Goal: Task Accomplishment & Management: Complete application form

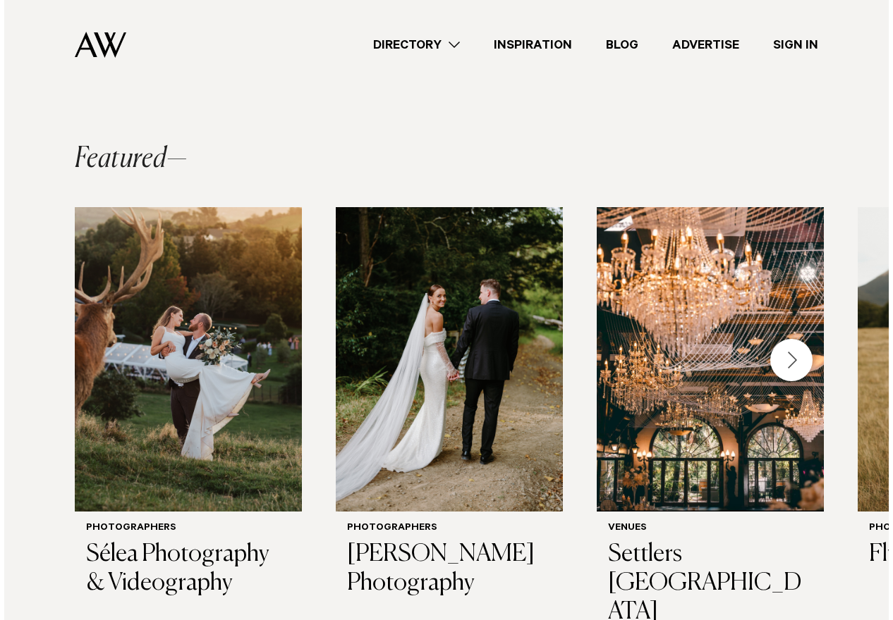
scroll to position [112, 0]
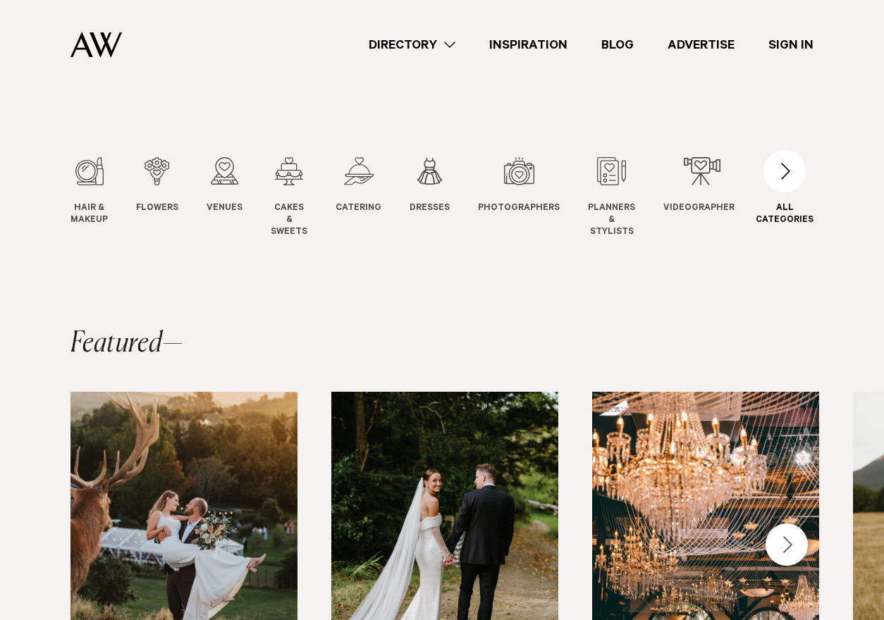
click at [785, 160] on div "button" at bounding box center [785, 171] width 42 height 42
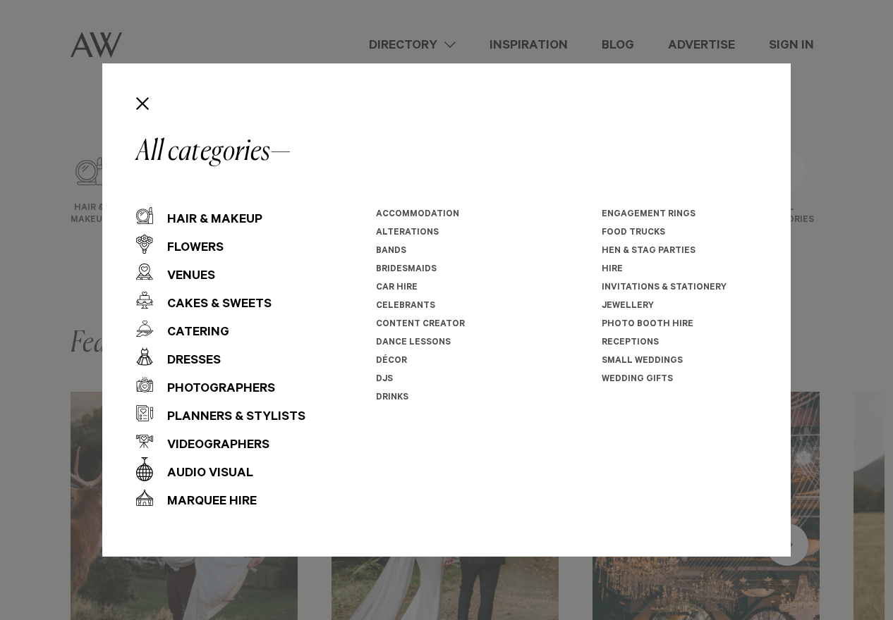
click at [393, 247] on link "Bands" at bounding box center [391, 252] width 30 height 10
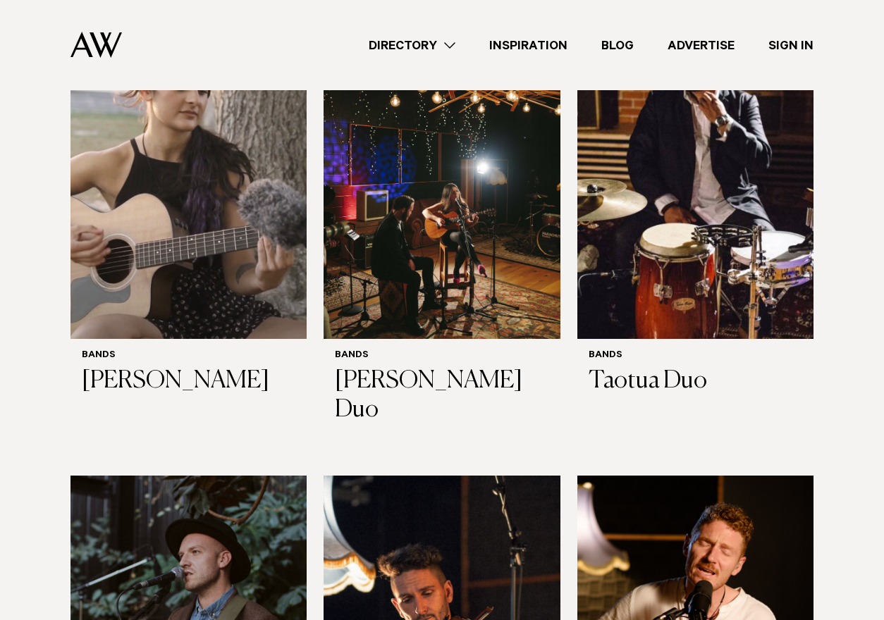
scroll to position [3369, 0]
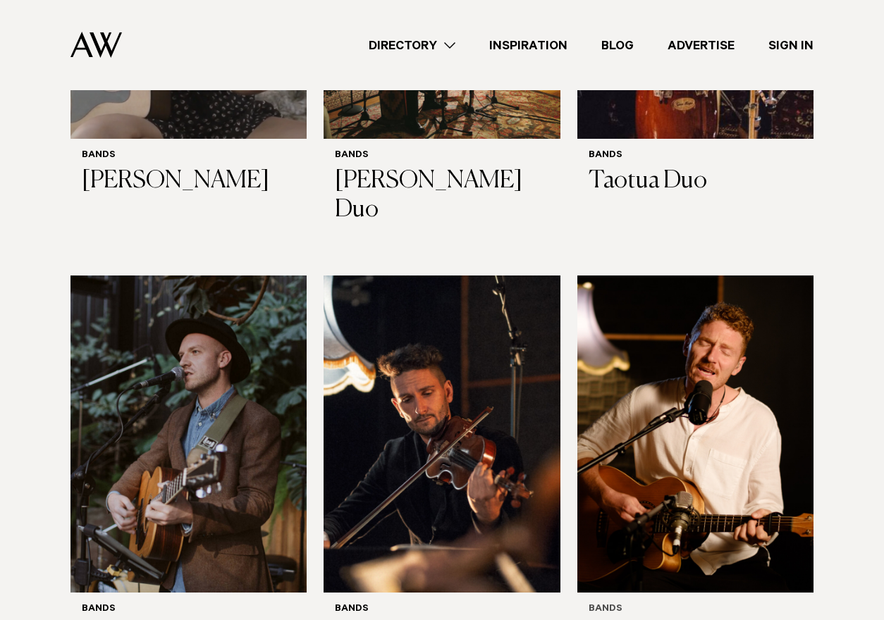
click at [671, 285] on img at bounding box center [695, 434] width 236 height 317
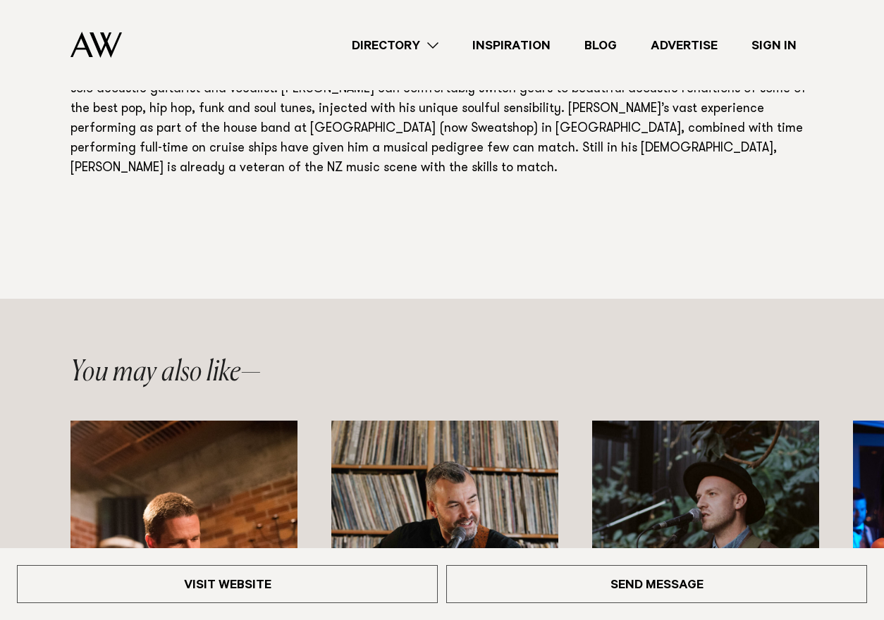
scroll to position [668, 0]
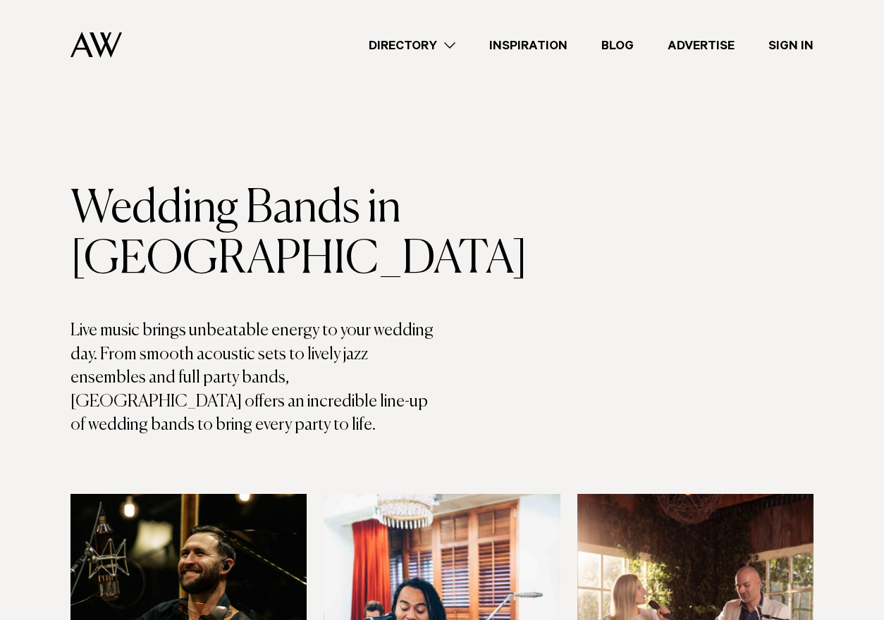
click at [439, 42] on link "Directory" at bounding box center [412, 45] width 121 height 19
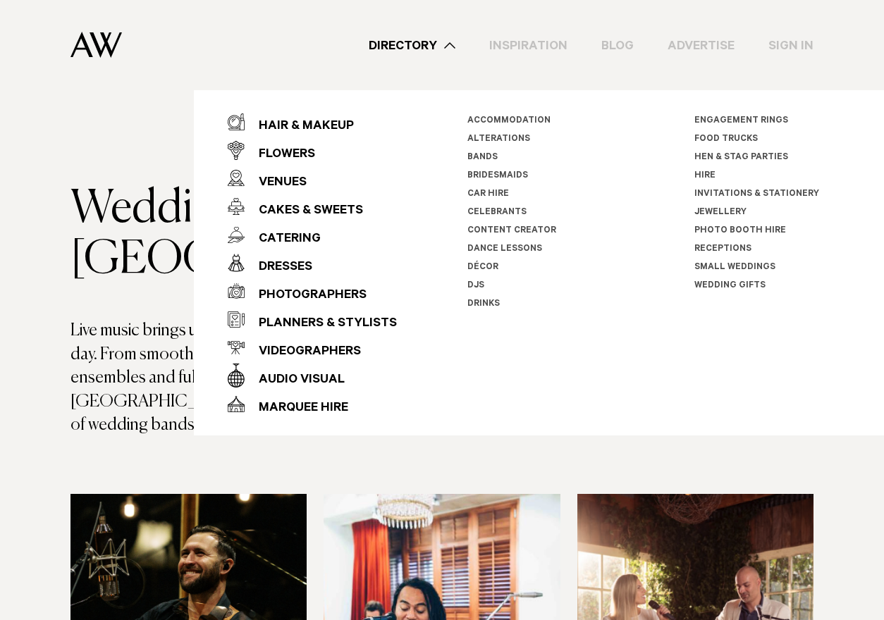
click at [509, 227] on link "Content Creator" at bounding box center [511, 231] width 89 height 10
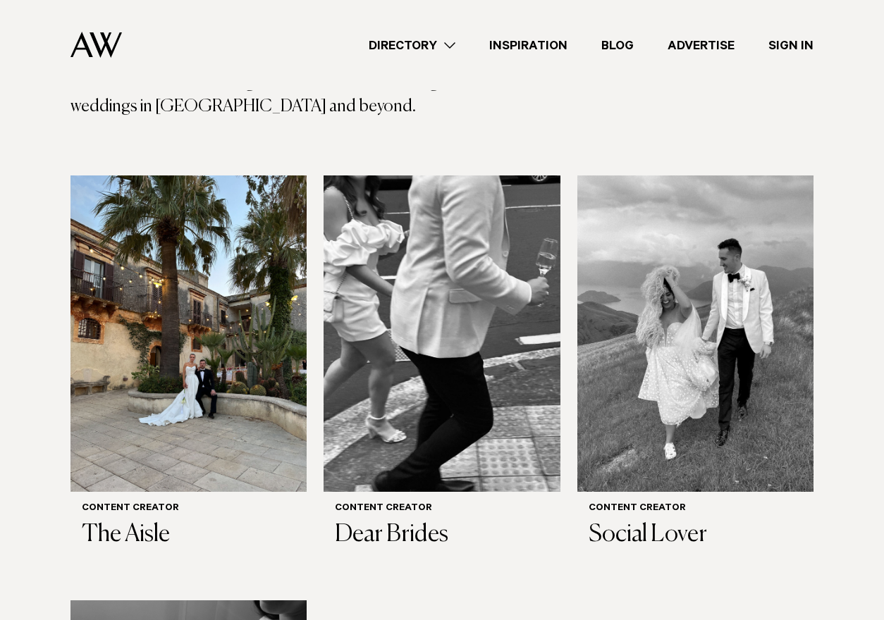
scroll to position [435, 0]
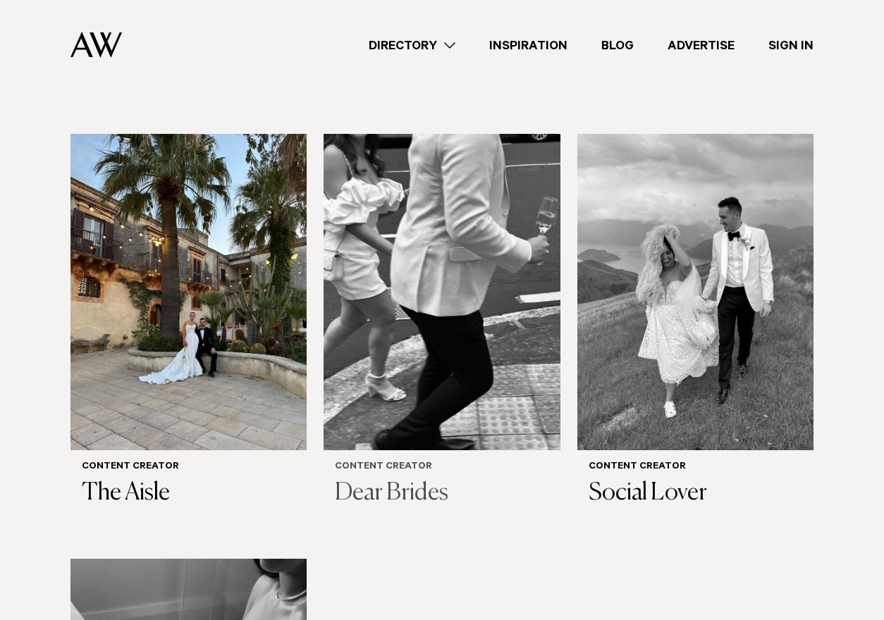
click at [486, 274] on img at bounding box center [442, 292] width 236 height 317
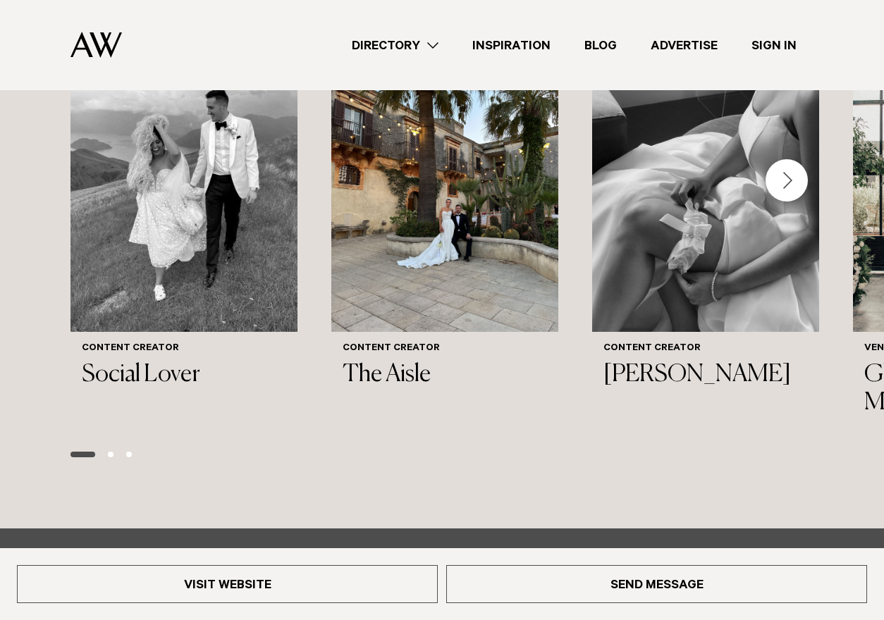
scroll to position [1388, 0]
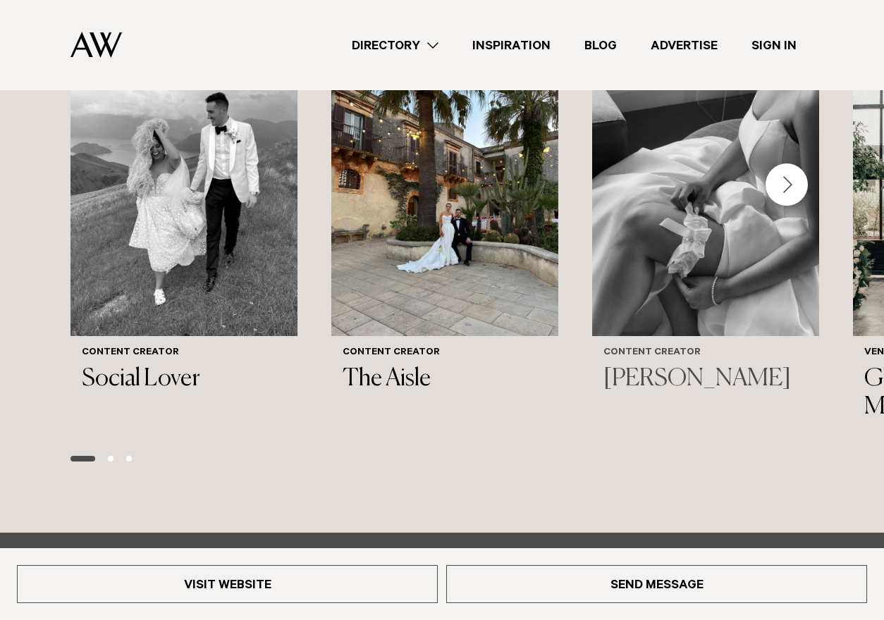
click at [747, 262] on img "3 / 6" at bounding box center [705, 184] width 227 height 305
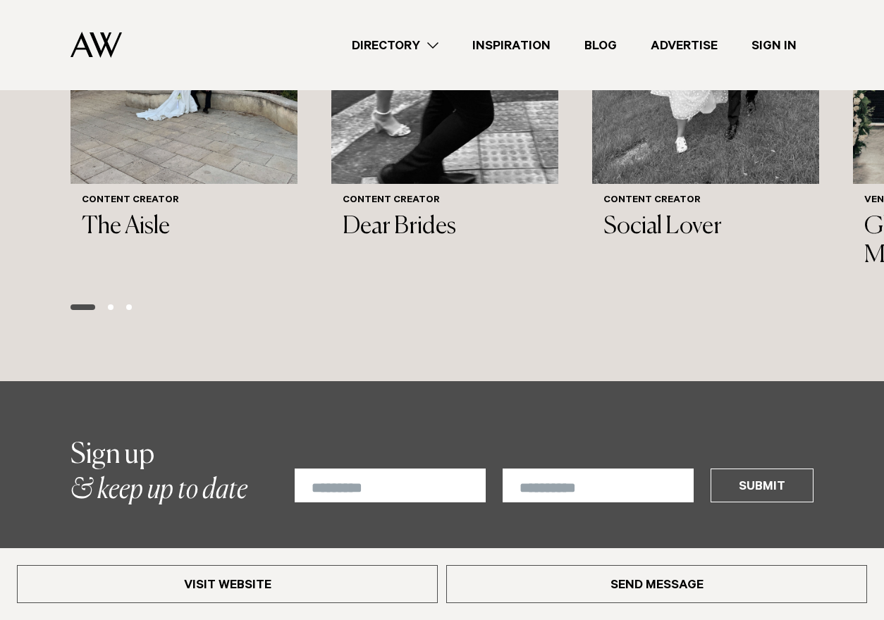
scroll to position [1300, 0]
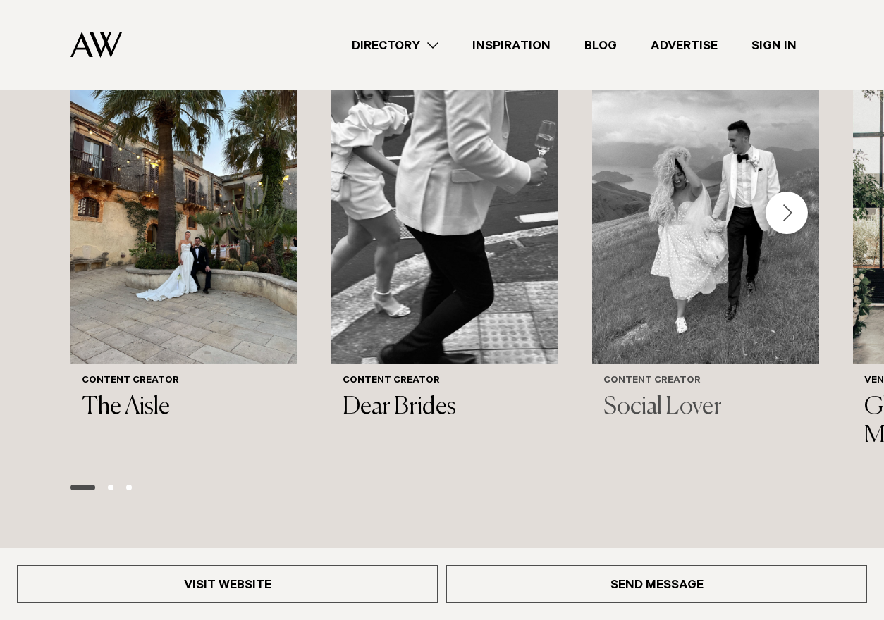
click at [739, 242] on img "3 / 6" at bounding box center [705, 212] width 227 height 305
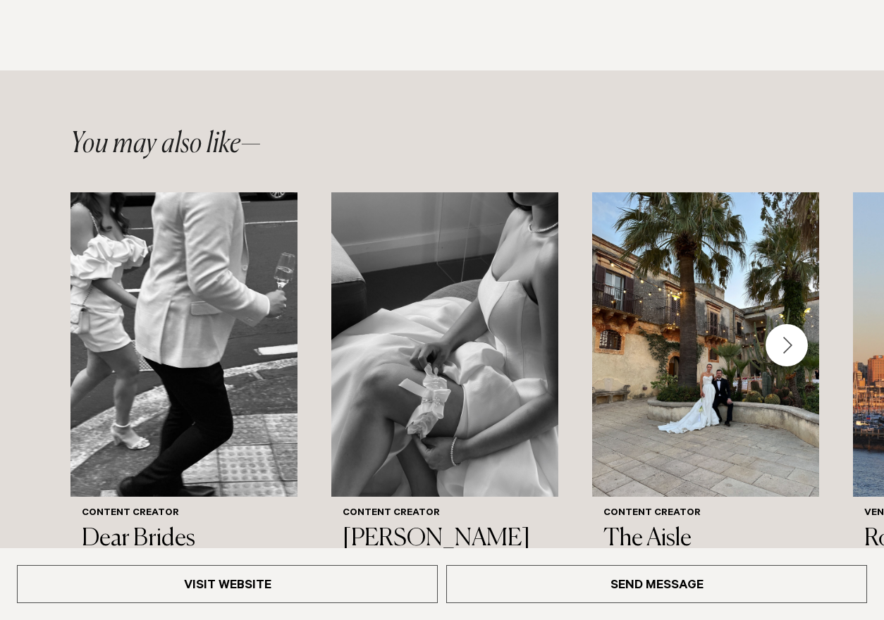
scroll to position [1108, 0]
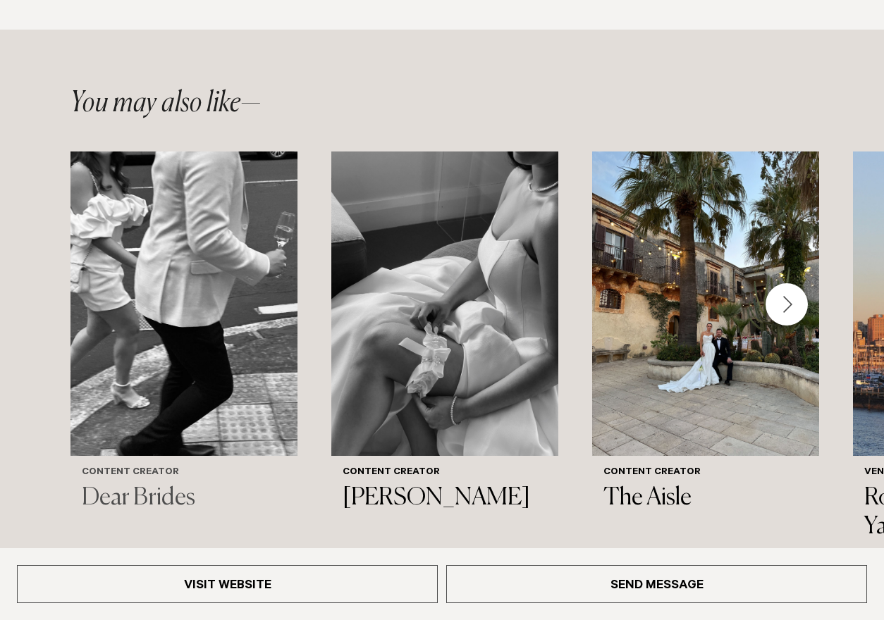
click at [264, 287] on img "1 / 6" at bounding box center [184, 304] width 227 height 305
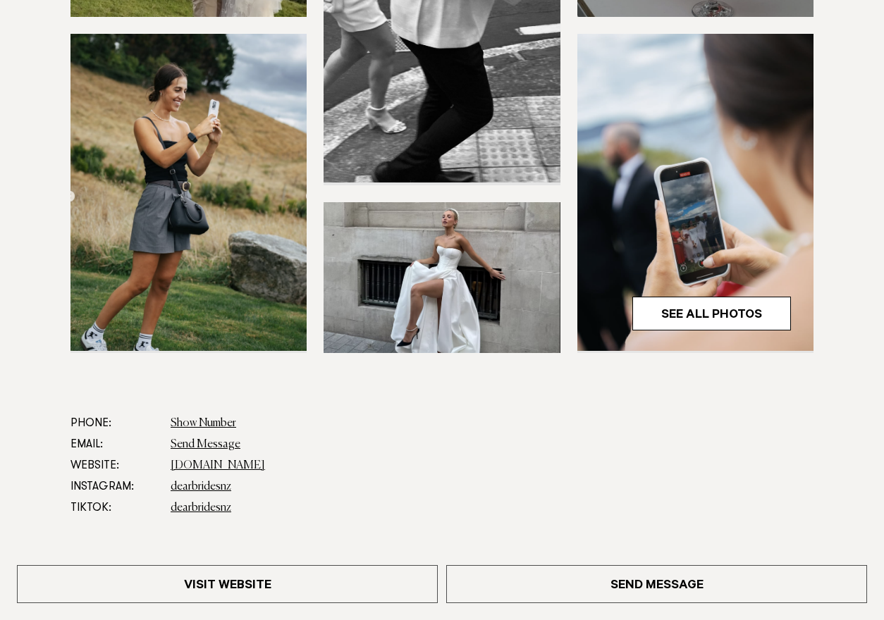
scroll to position [448, 0]
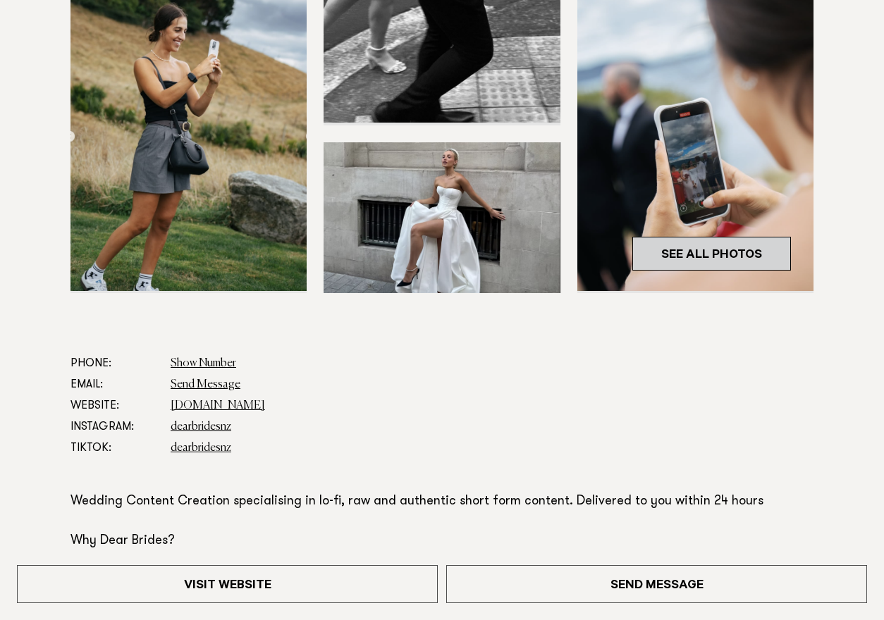
click at [710, 250] on link "See All Photos" at bounding box center [711, 254] width 159 height 34
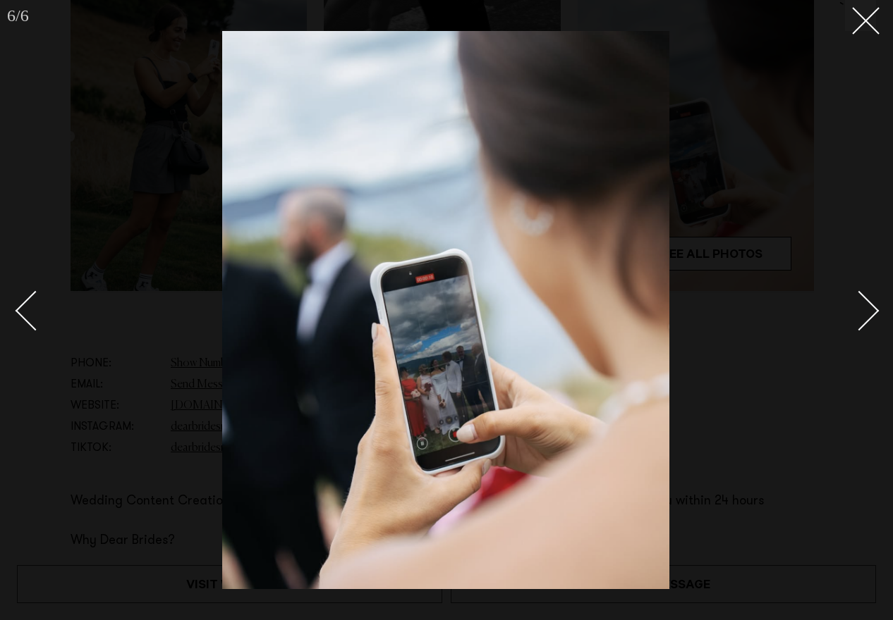
click at [857, 305] on div "Next slide" at bounding box center [859, 311] width 40 height 40
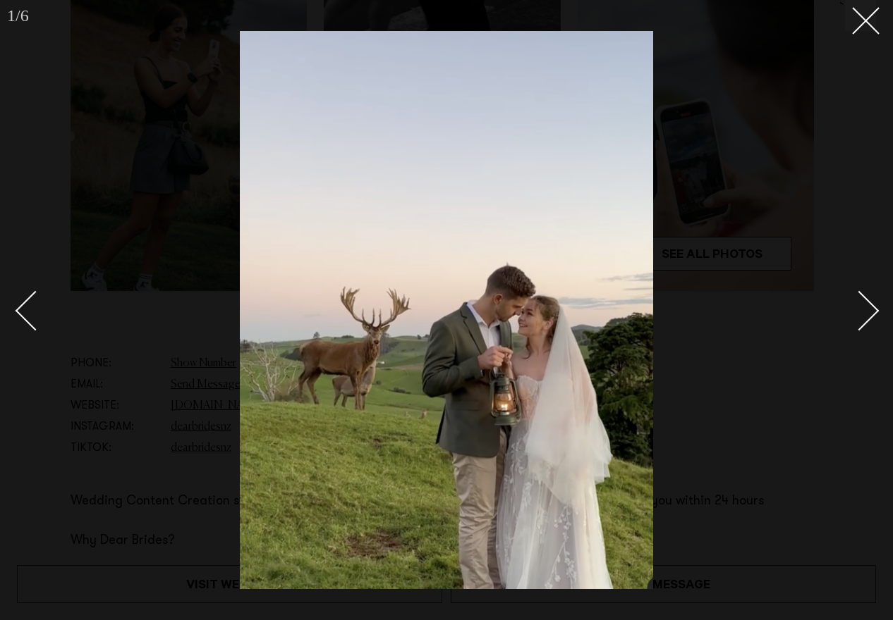
click at [857, 305] on div "Next slide" at bounding box center [859, 311] width 40 height 40
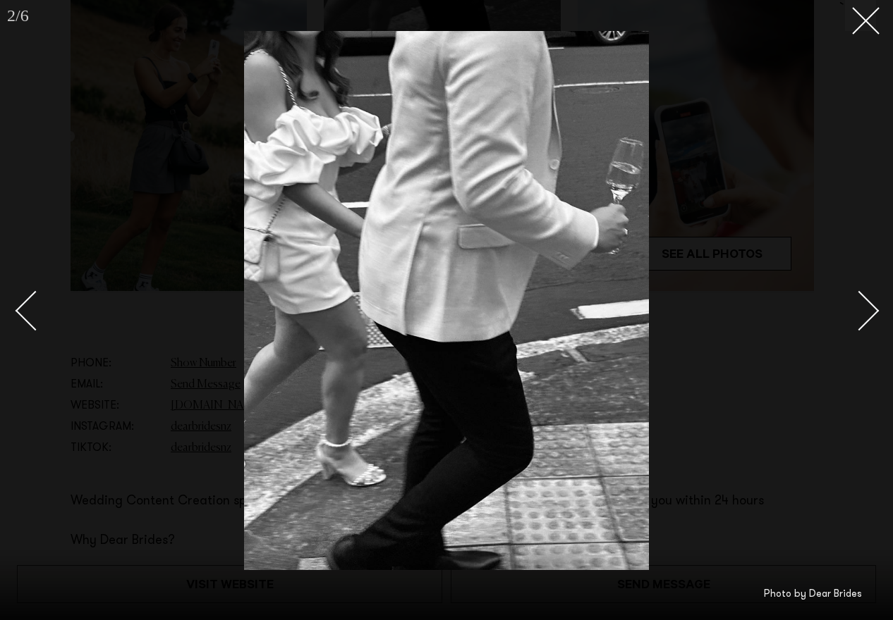
click at [863, 305] on div "Next slide" at bounding box center [859, 311] width 40 height 40
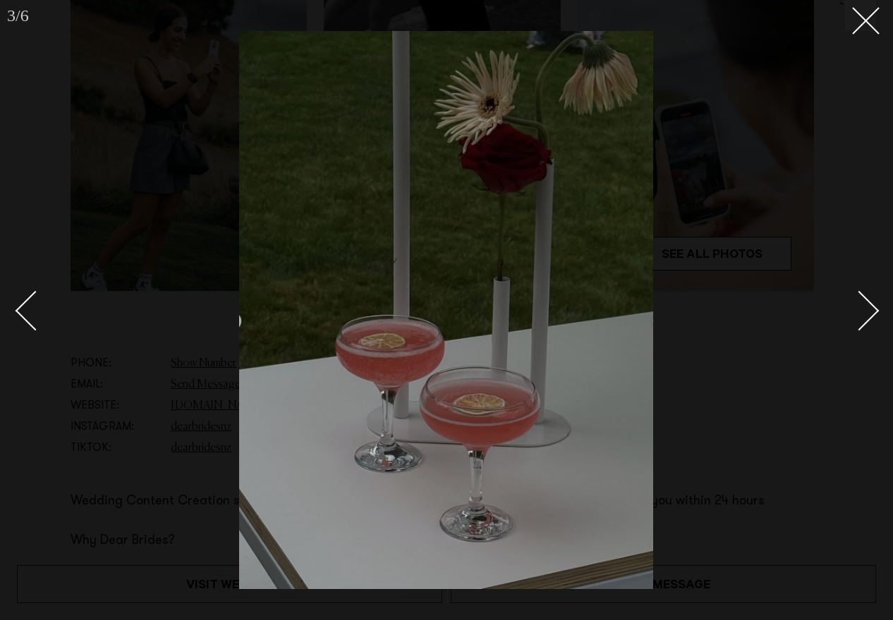
click at [863, 305] on div "Next slide" at bounding box center [859, 311] width 40 height 40
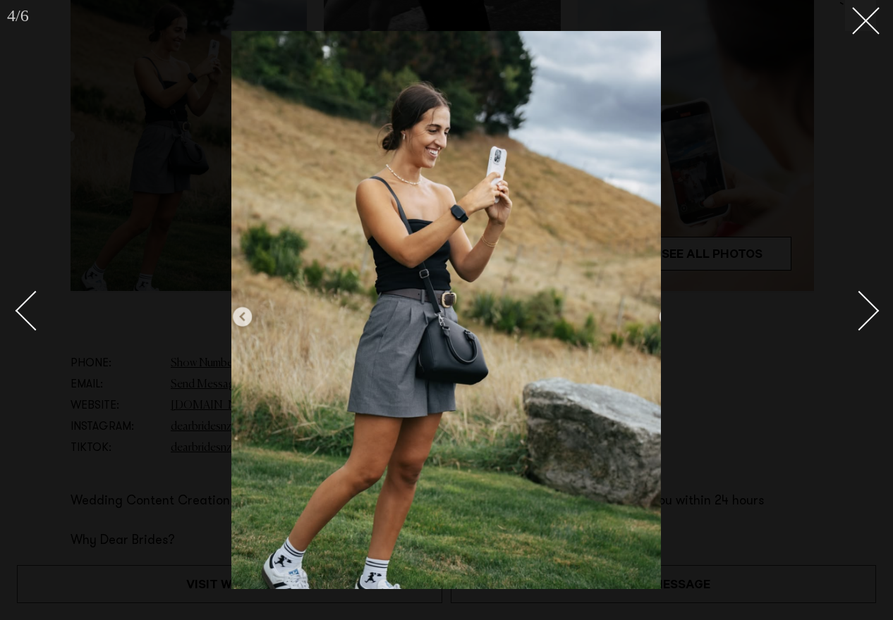
click at [863, 305] on div "Next slide" at bounding box center [859, 311] width 40 height 40
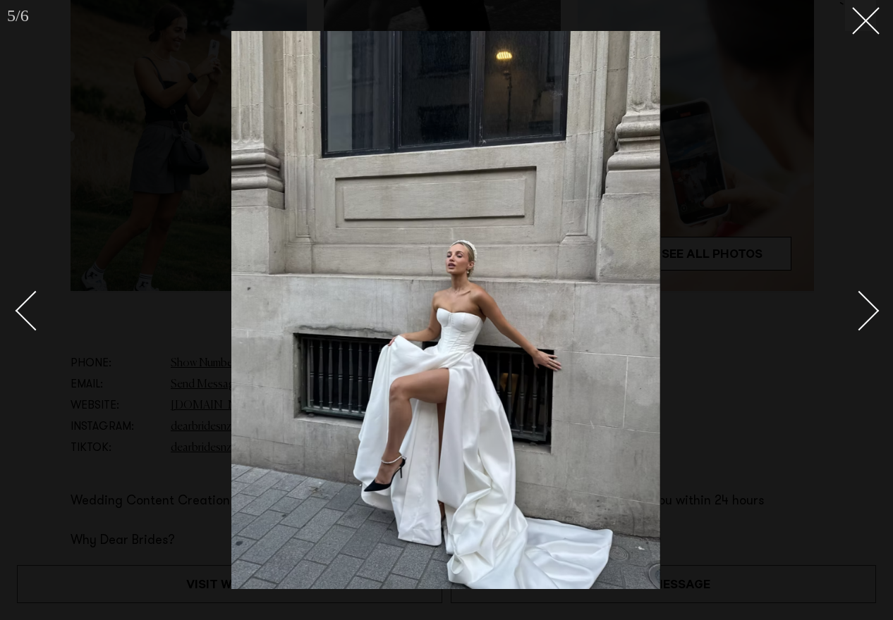
click at [863, 305] on div "Next slide" at bounding box center [859, 311] width 40 height 40
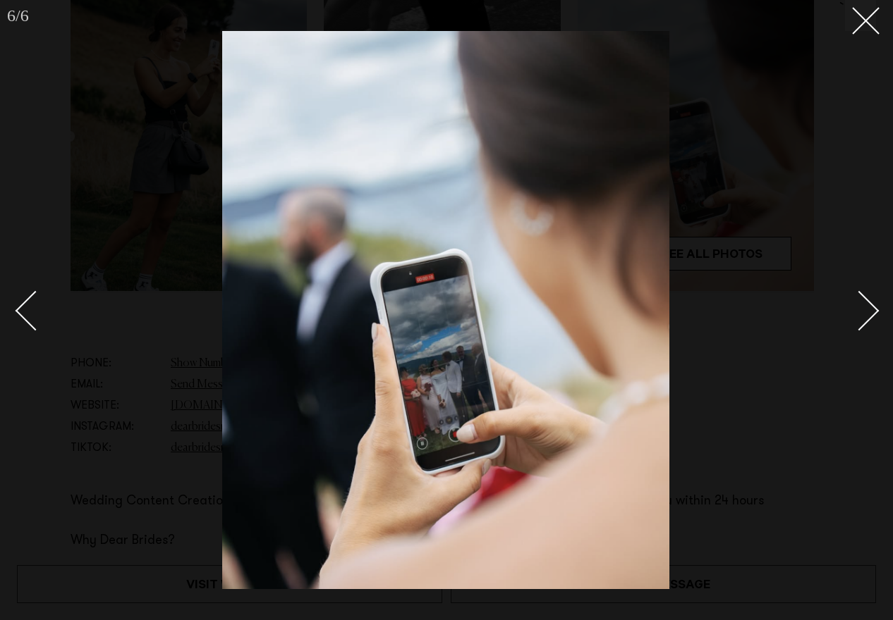
click at [863, 305] on div "Next slide" at bounding box center [859, 311] width 40 height 40
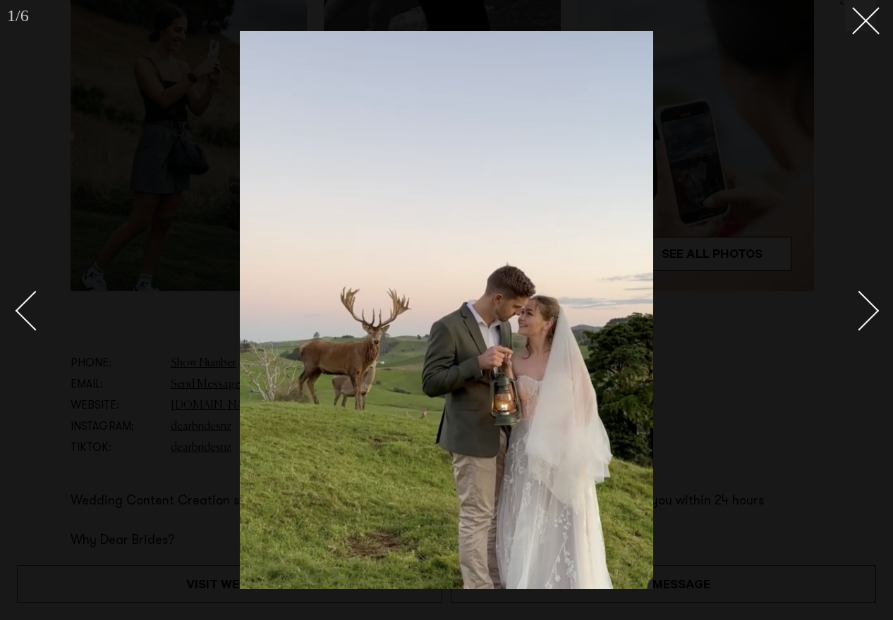
click at [863, 305] on div "Next slide" at bounding box center [859, 311] width 40 height 40
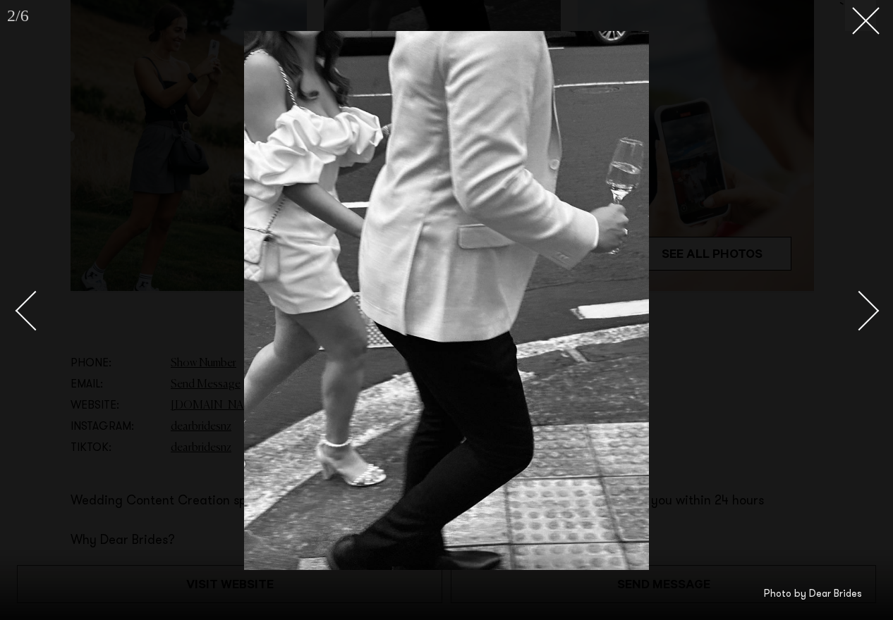
click at [804, 336] on div at bounding box center [446, 310] width 893 height 620
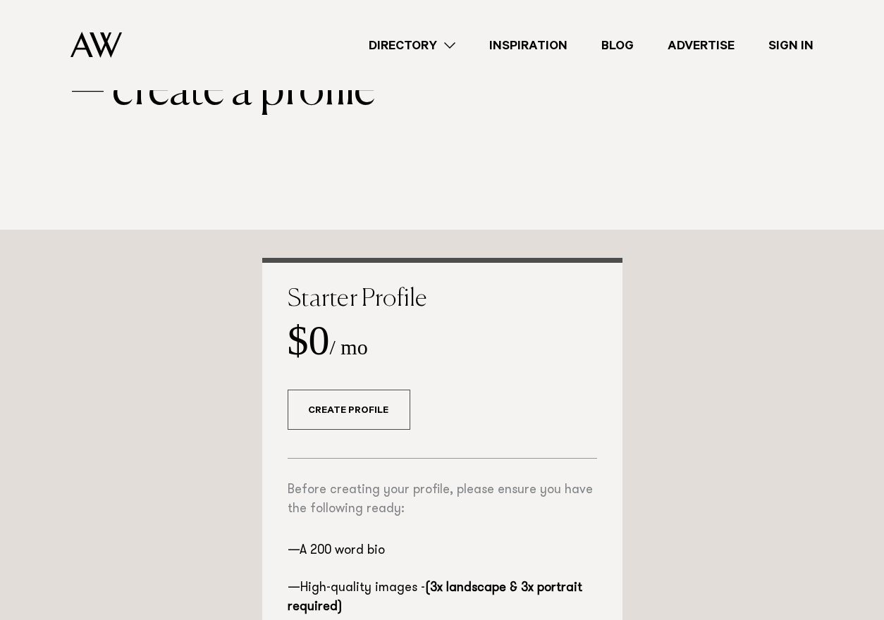
scroll to position [254, 0]
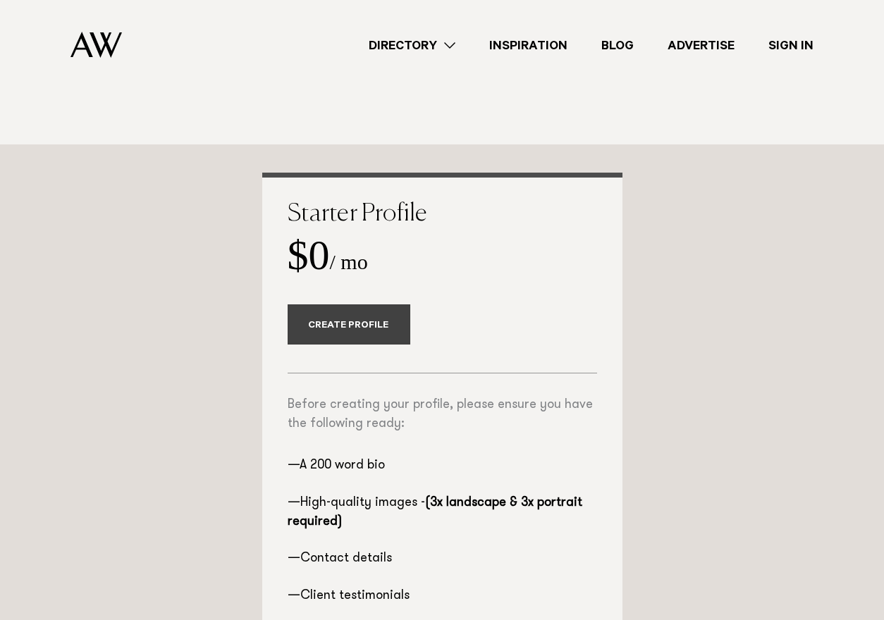
click at [345, 341] on link "Create Profile" at bounding box center [349, 325] width 123 height 40
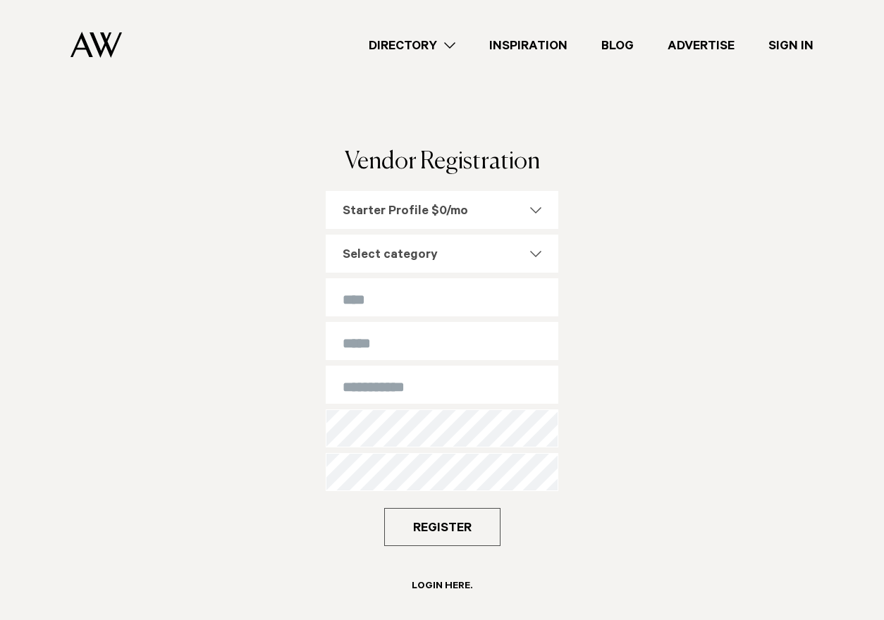
click at [525, 252] on div "Select category" at bounding box center [442, 254] width 233 height 38
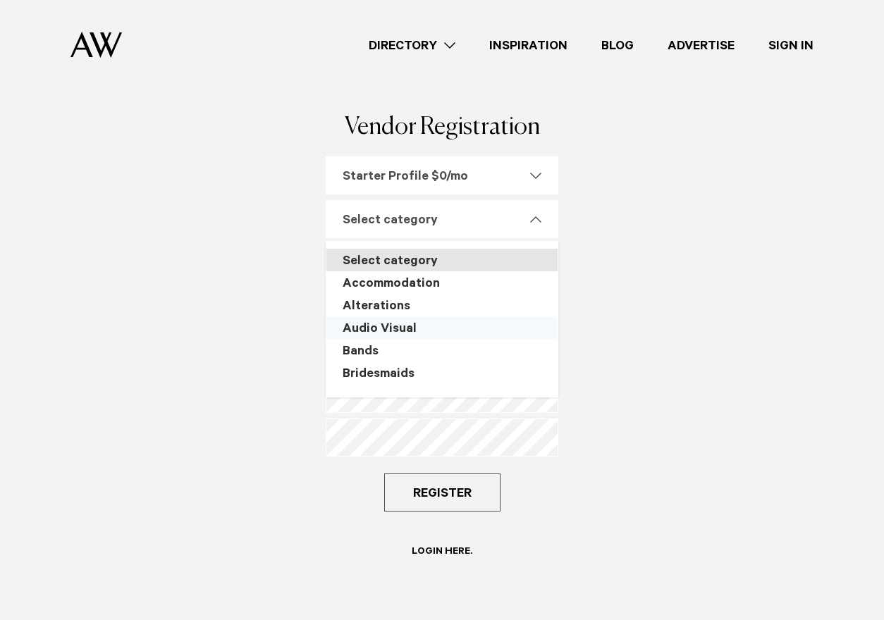
click at [441, 319] on div "Audio Visual" at bounding box center [441, 328] width 231 height 23
select select "***"
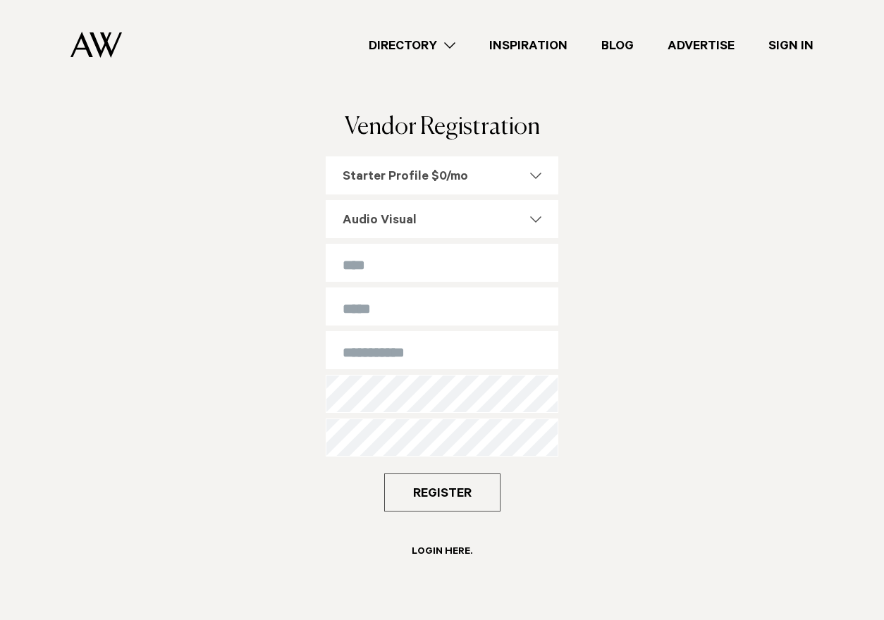
click at [439, 264] on input "text" at bounding box center [442, 263] width 233 height 38
type input "*******"
click at [439, 296] on input "email" at bounding box center [442, 307] width 233 height 38
click at [424, 264] on input "*******" at bounding box center [442, 263] width 233 height 38
click at [365, 302] on input "email" at bounding box center [442, 307] width 233 height 38
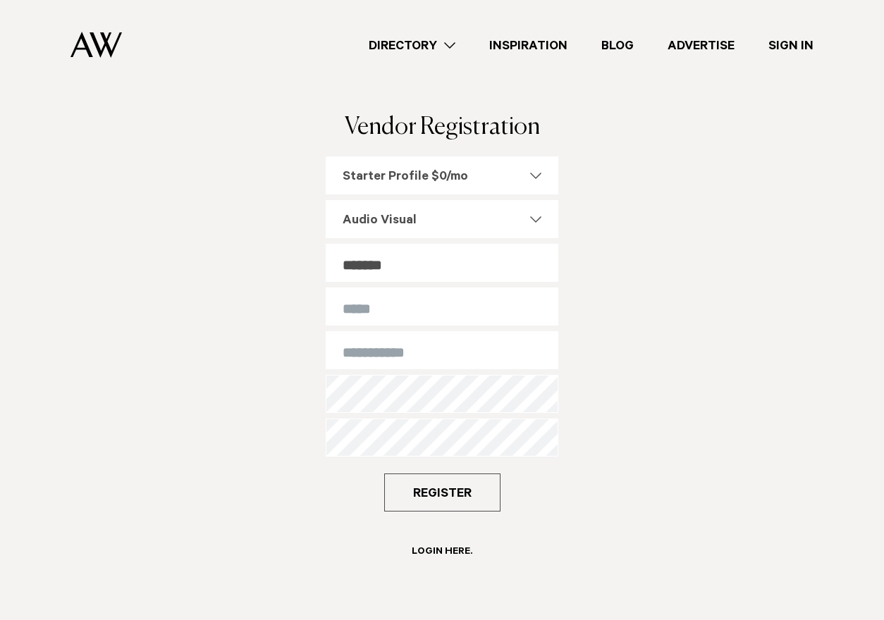
type input "**********"
click at [447, 362] on input "string" at bounding box center [442, 350] width 233 height 38
type input "*"
type input "**********"
click at [473, 219] on div "Audio Visual" at bounding box center [434, 221] width 182 height 17
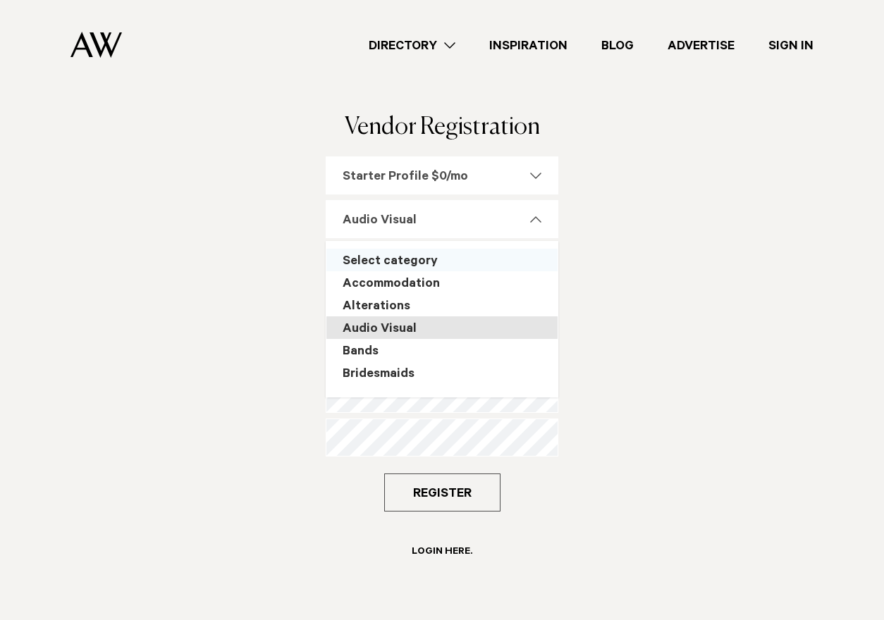
click at [455, 264] on div "Select category" at bounding box center [441, 260] width 231 height 23
select select
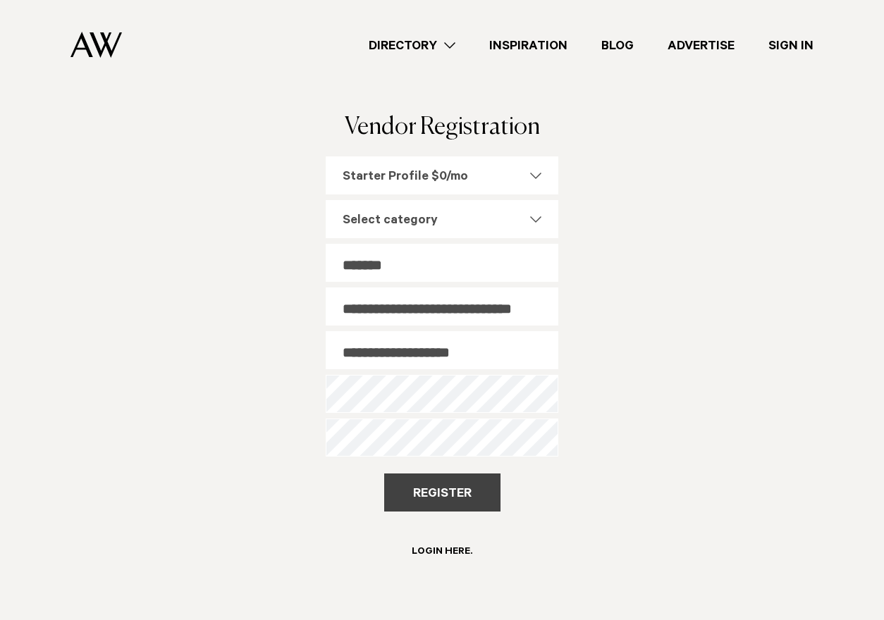
click at [426, 503] on button "Register" at bounding box center [442, 493] width 116 height 38
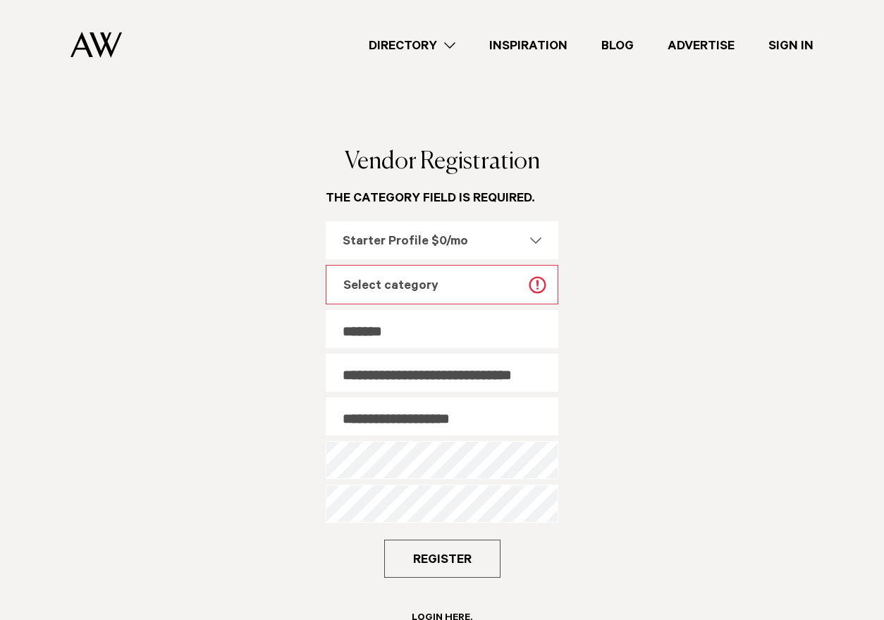
click at [492, 273] on div "Select category" at bounding box center [441, 285] width 231 height 38
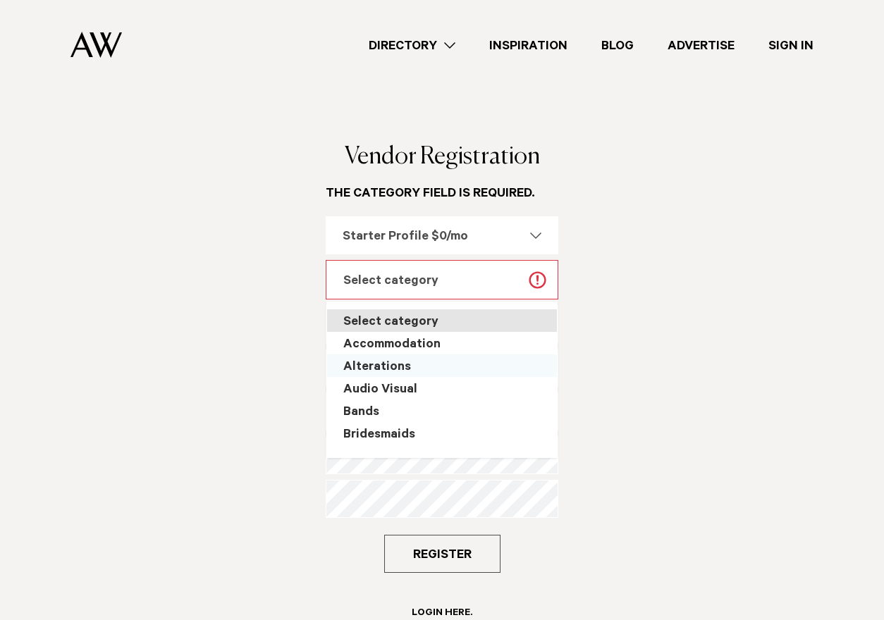
scroll to position [6, 0]
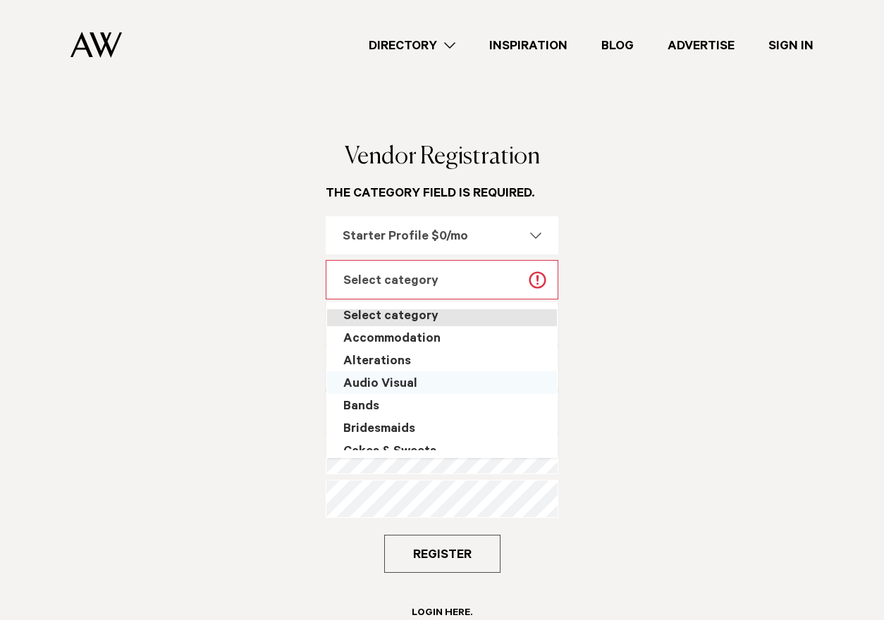
click at [443, 381] on div "Audio Visual" at bounding box center [442, 383] width 230 height 23
select select "***"
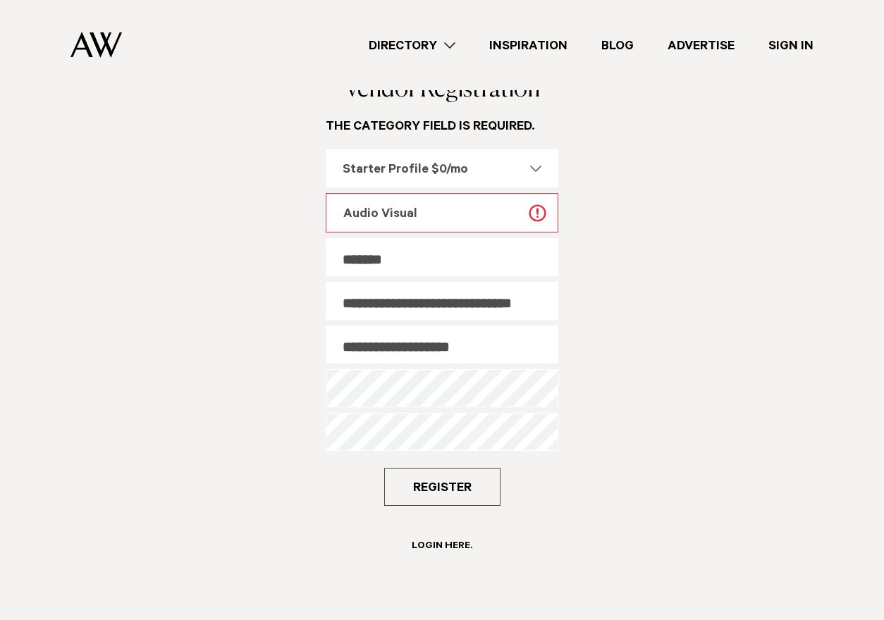
scroll to position [105, 0]
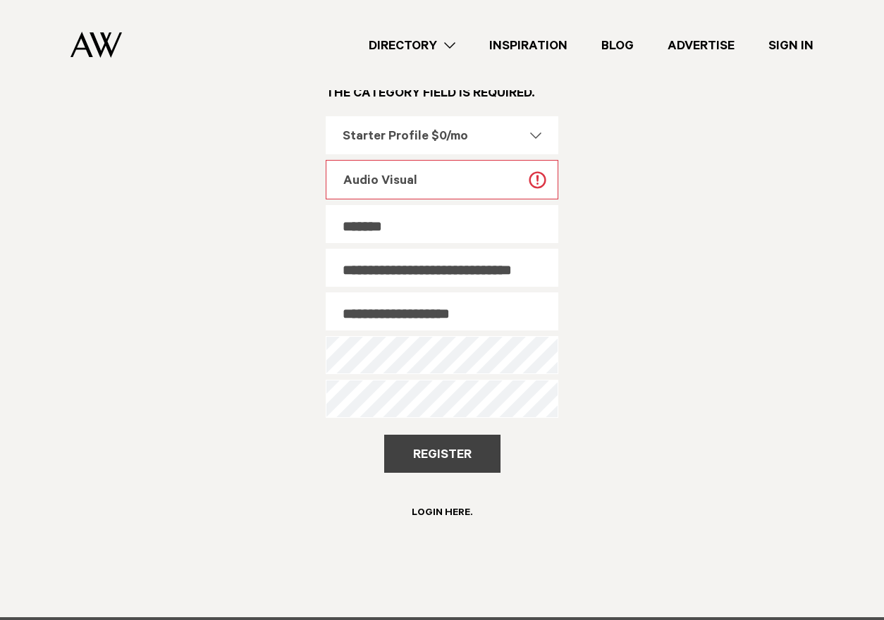
click at [452, 451] on button "Register" at bounding box center [442, 454] width 116 height 38
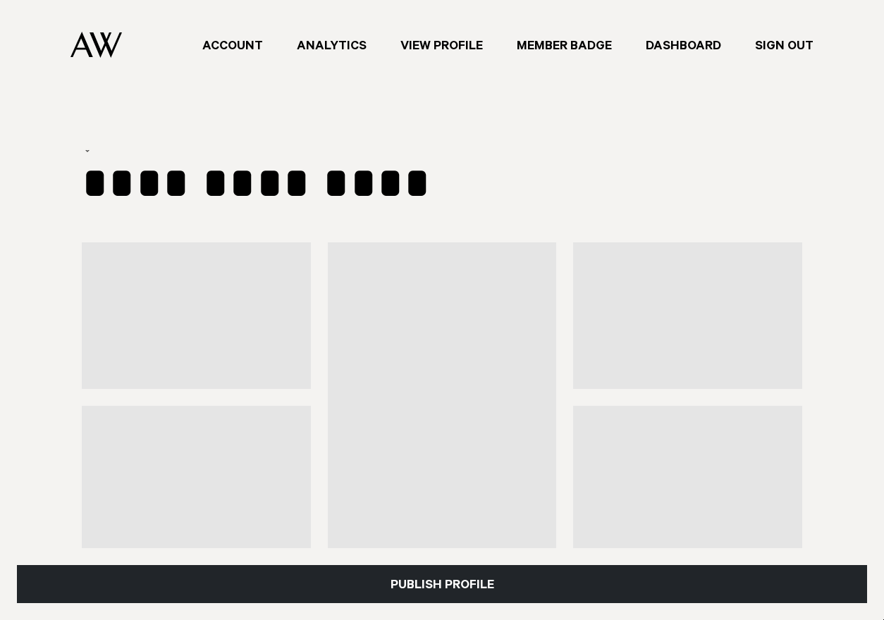
select select "***"
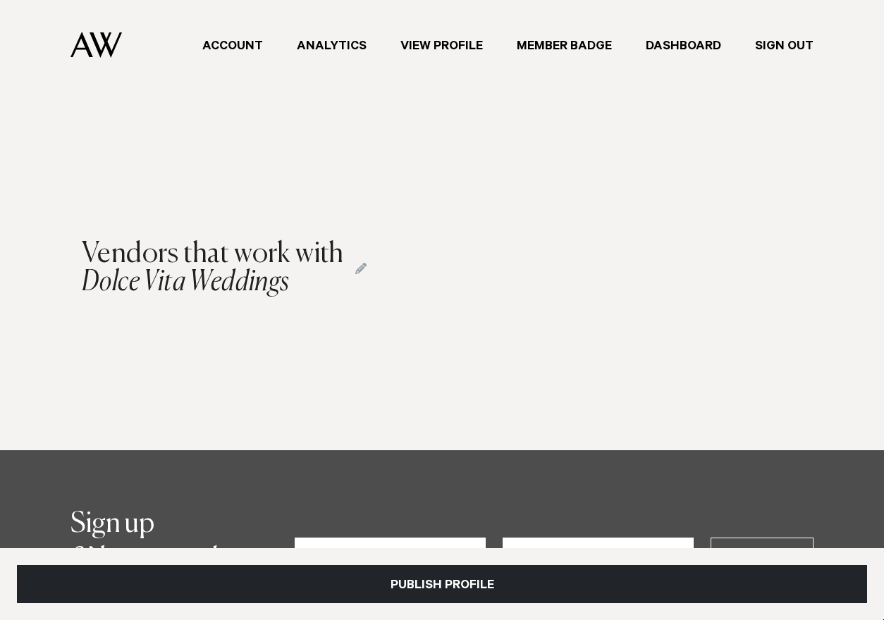
scroll to position [1160, 0]
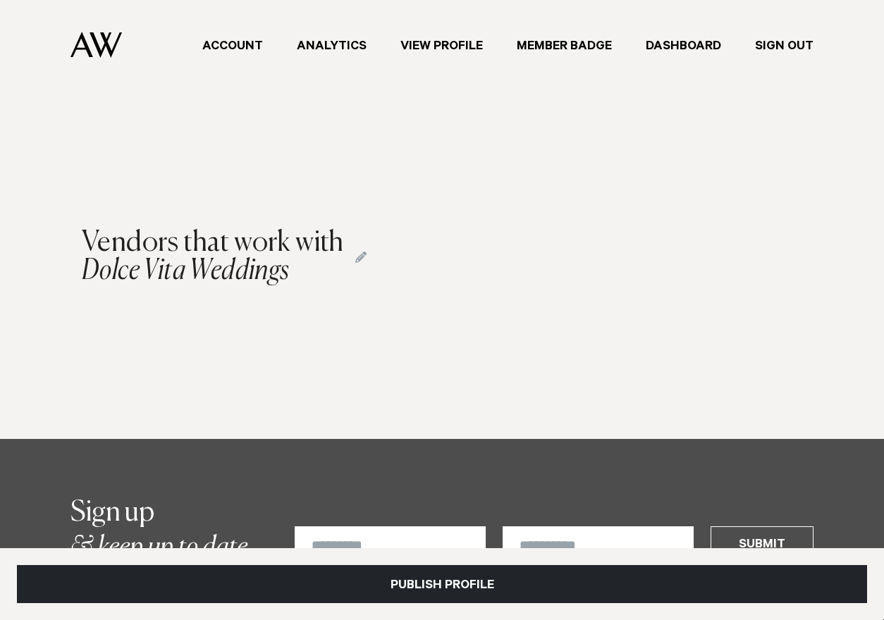
click at [355, 257] on h2 "Vendors that work with Dolce Vita Weddings" at bounding box center [224, 257] width 285 height 56
click at [361, 257] on icon at bounding box center [360, 257] width 11 height 11
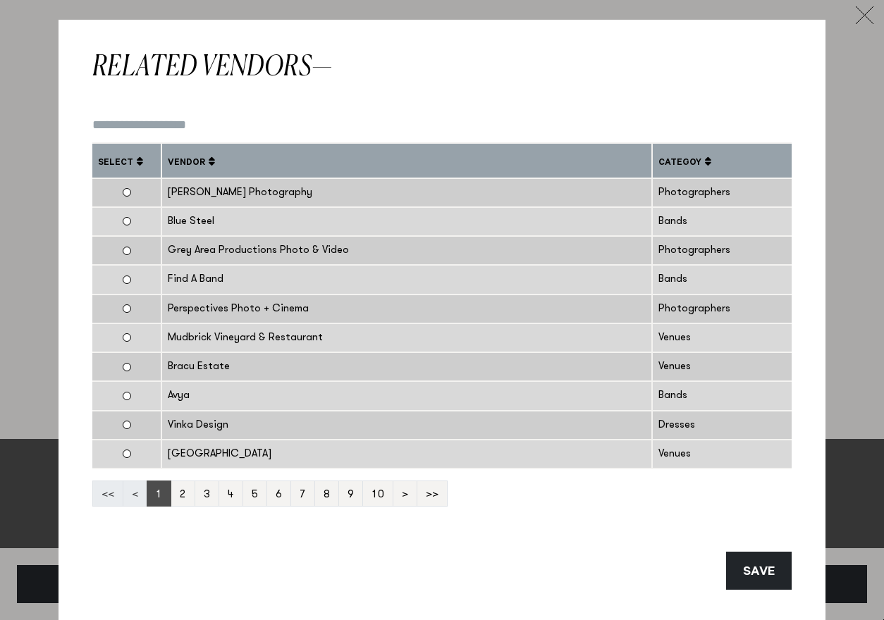
click at [247, 123] on input "Filter:" at bounding box center [441, 126] width 699 height 20
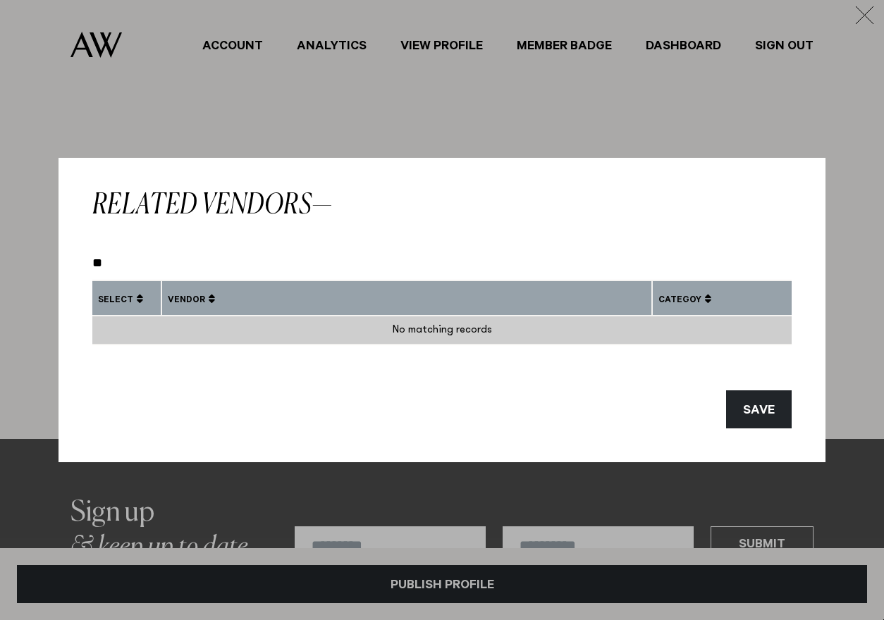
type input "*"
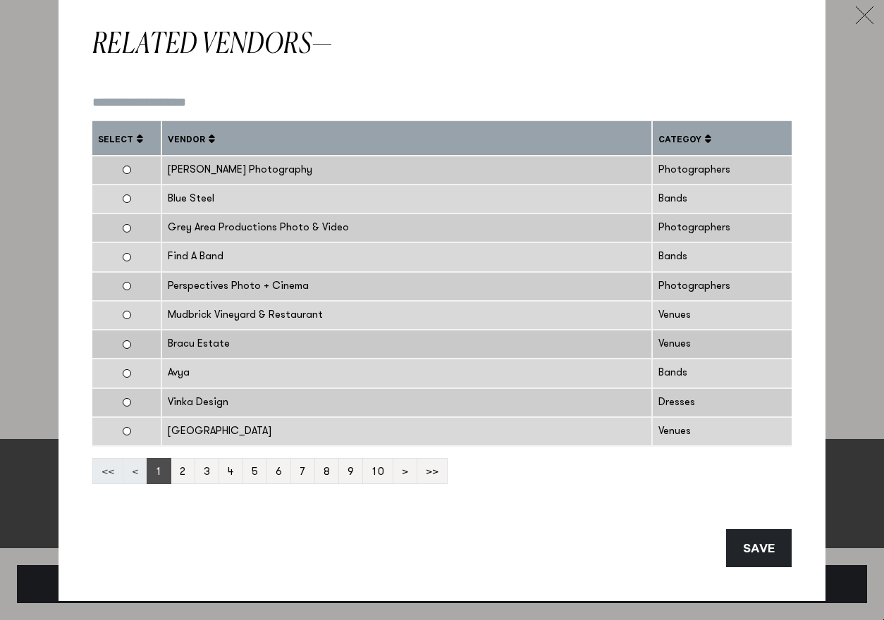
scroll to position [23, 0]
click at [182, 472] on link "2" at bounding box center [183, 471] width 25 height 26
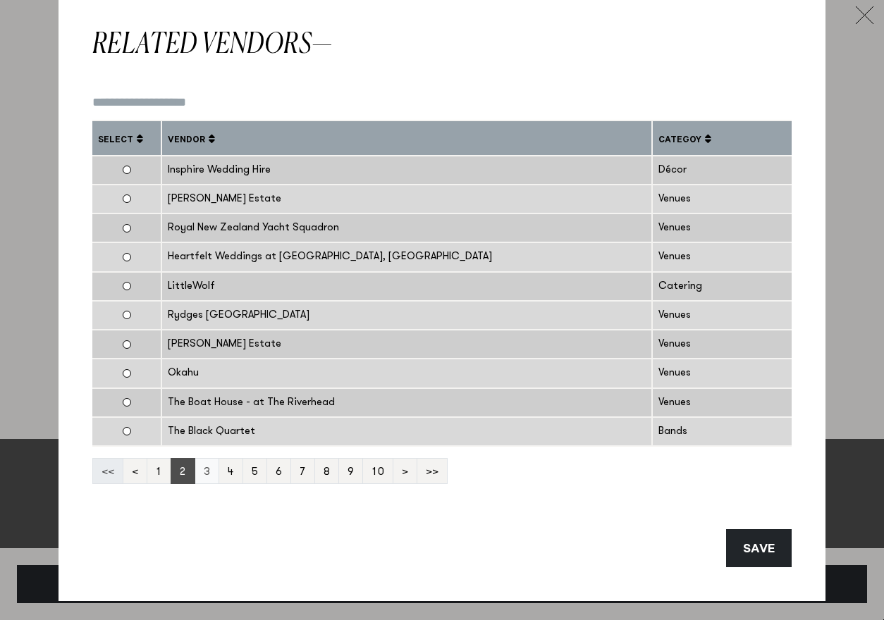
click at [212, 472] on link "3" at bounding box center [207, 471] width 25 height 26
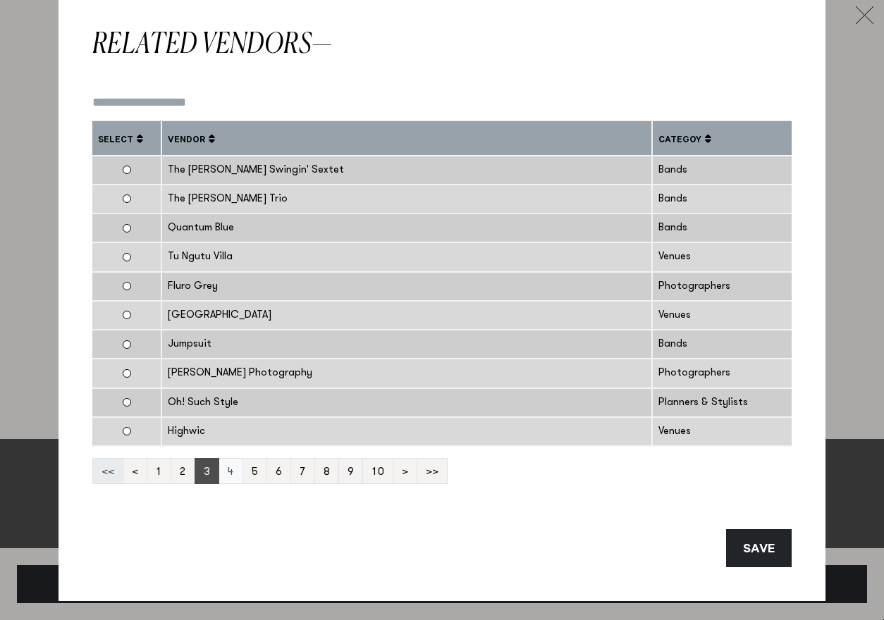
click at [229, 471] on link "4" at bounding box center [231, 471] width 25 height 26
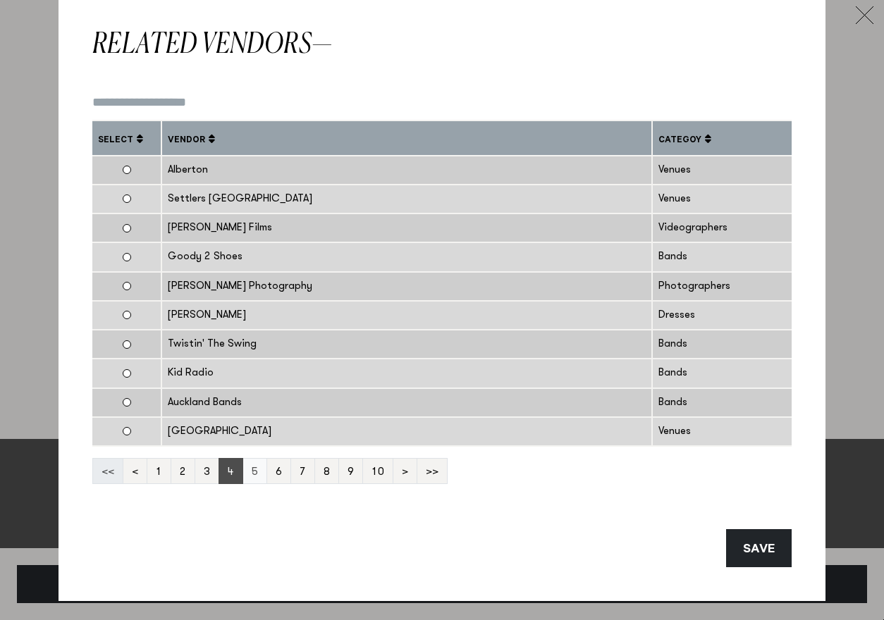
click at [250, 472] on link "5" at bounding box center [255, 471] width 25 height 26
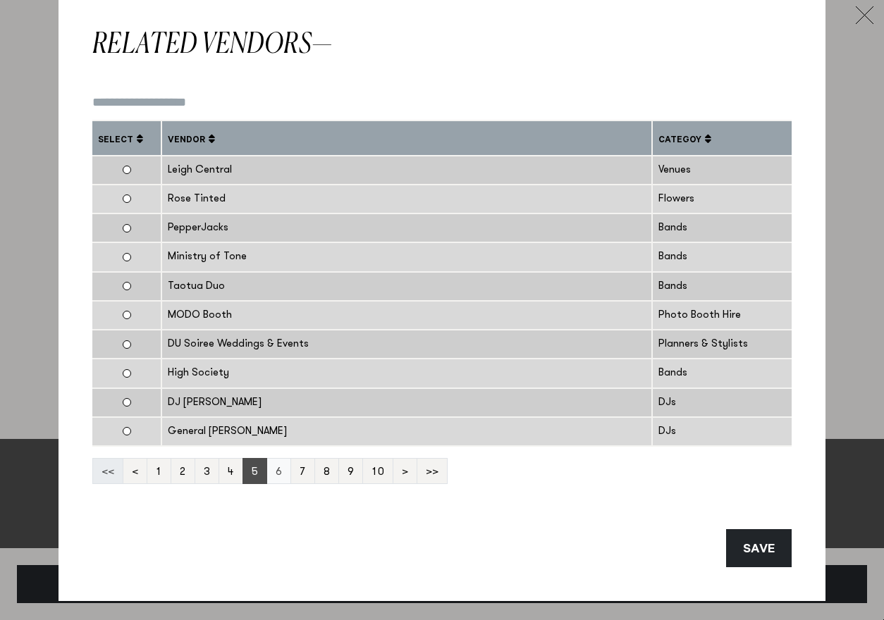
click at [271, 471] on link "6" at bounding box center [279, 471] width 25 height 26
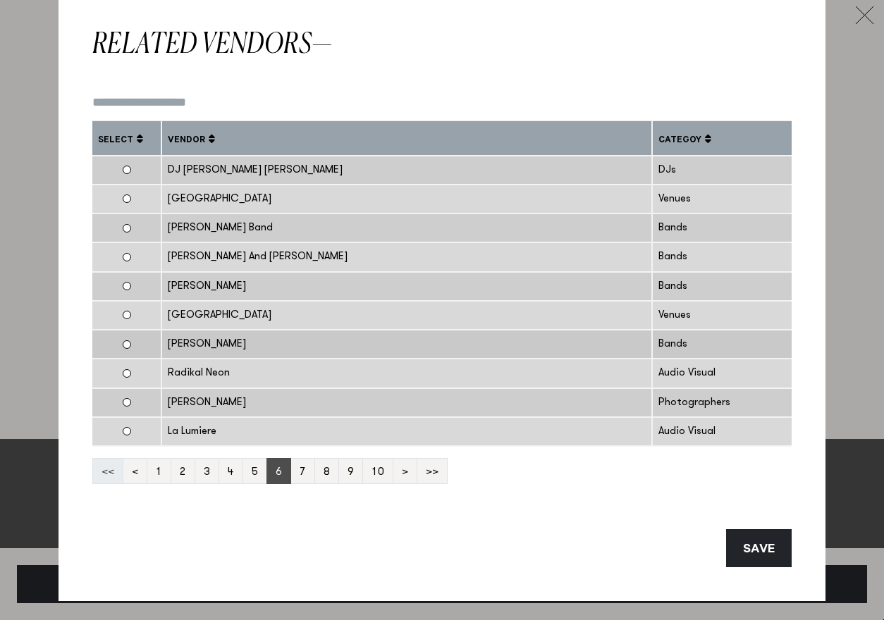
click at [128, 343] on td at bounding box center [127, 344] width 70 height 29
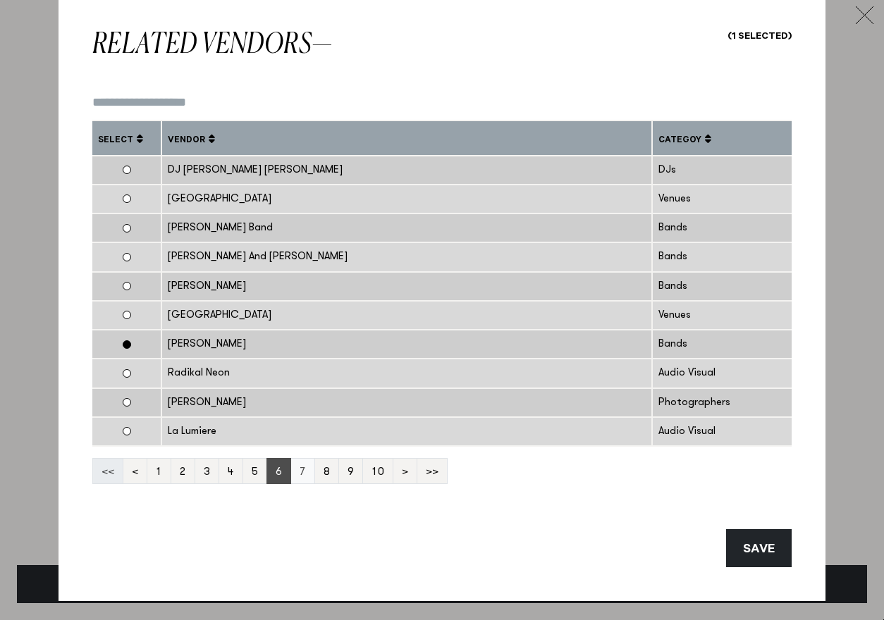
click at [300, 471] on link "7" at bounding box center [302, 471] width 25 height 26
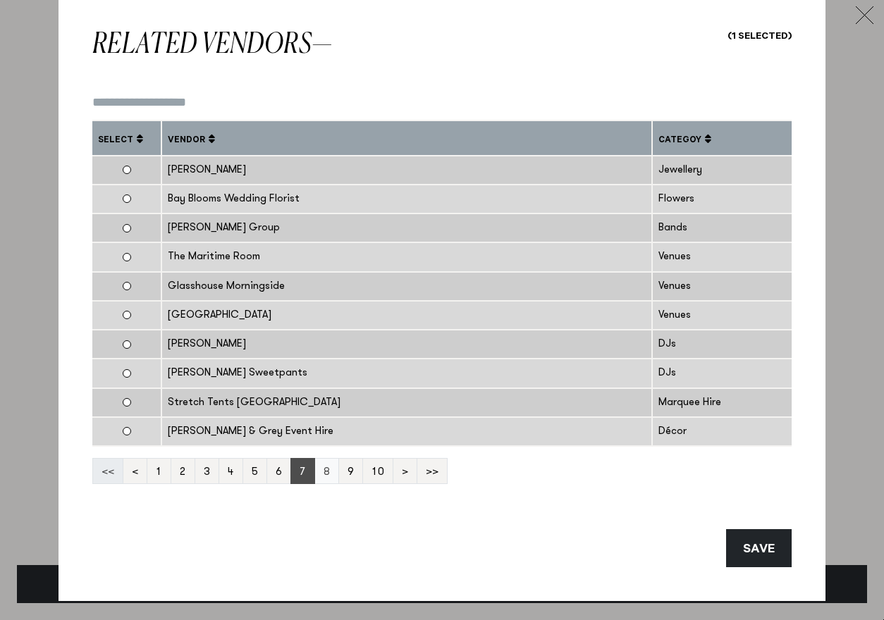
click at [325, 473] on link "8" at bounding box center [326, 471] width 25 height 26
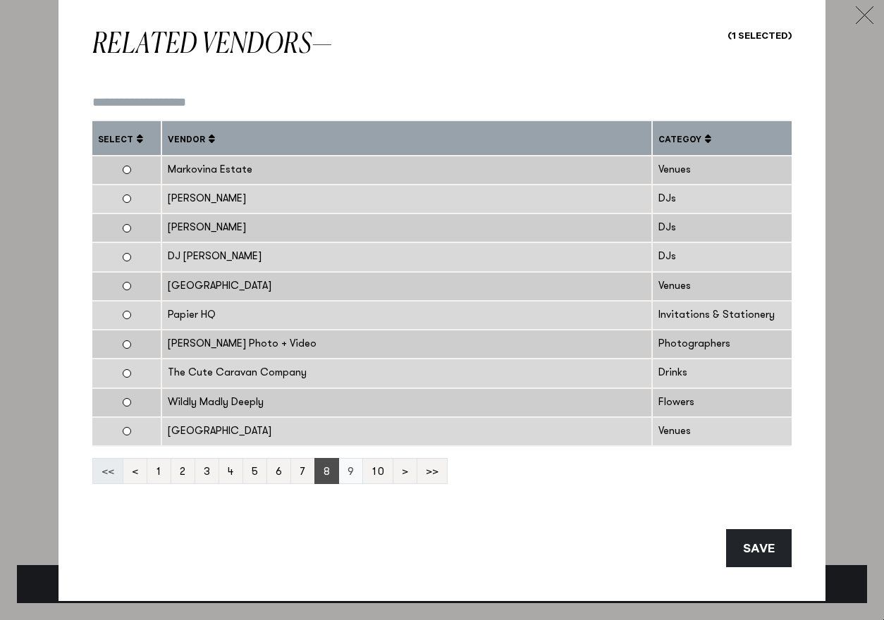
click at [351, 473] on link "9" at bounding box center [350, 471] width 25 height 26
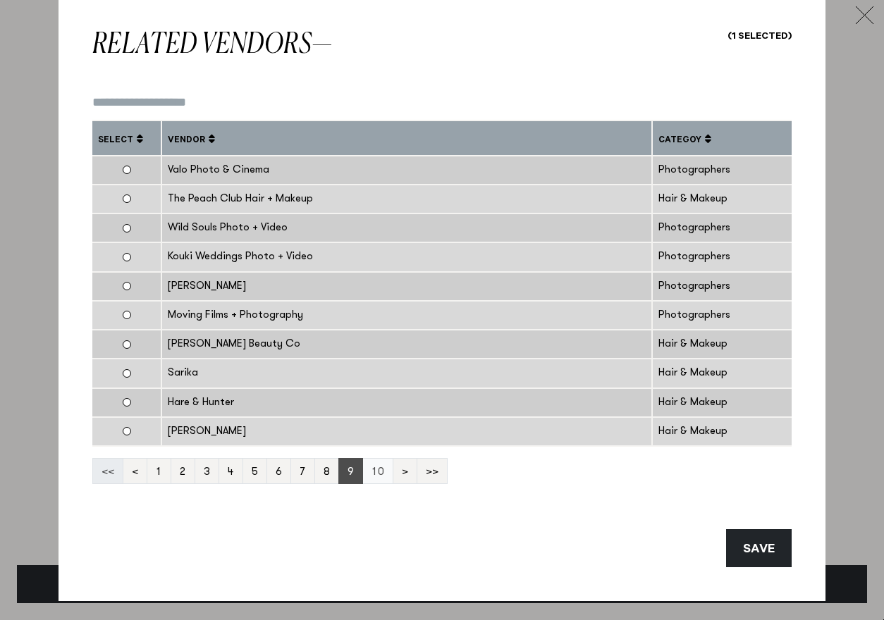
click at [376, 470] on link "10" at bounding box center [377, 471] width 31 height 26
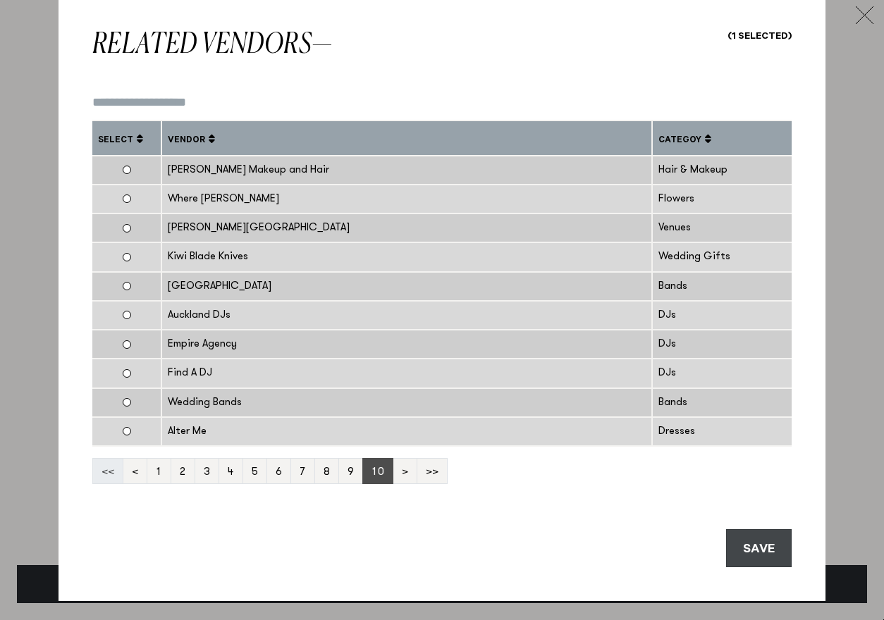
click at [761, 546] on button "SAVE" at bounding box center [759, 548] width 66 height 38
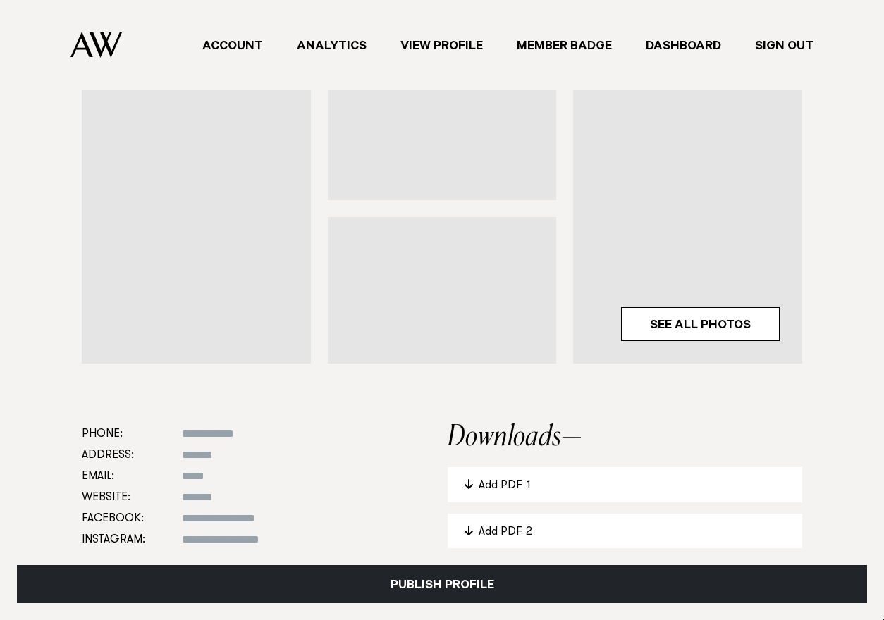
scroll to position [0, 0]
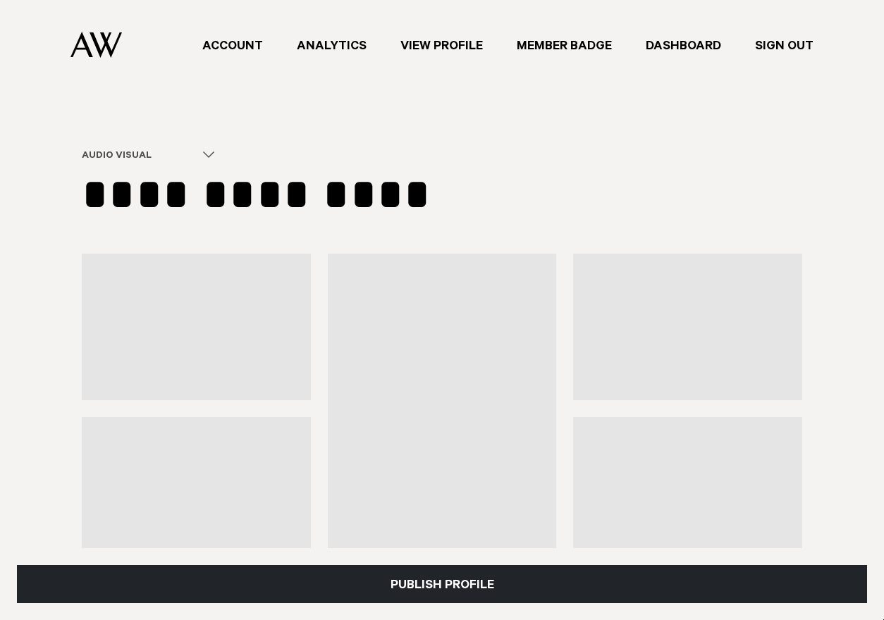
click at [173, 152] on div "Audio Visual" at bounding box center [156, 156] width 149 height 13
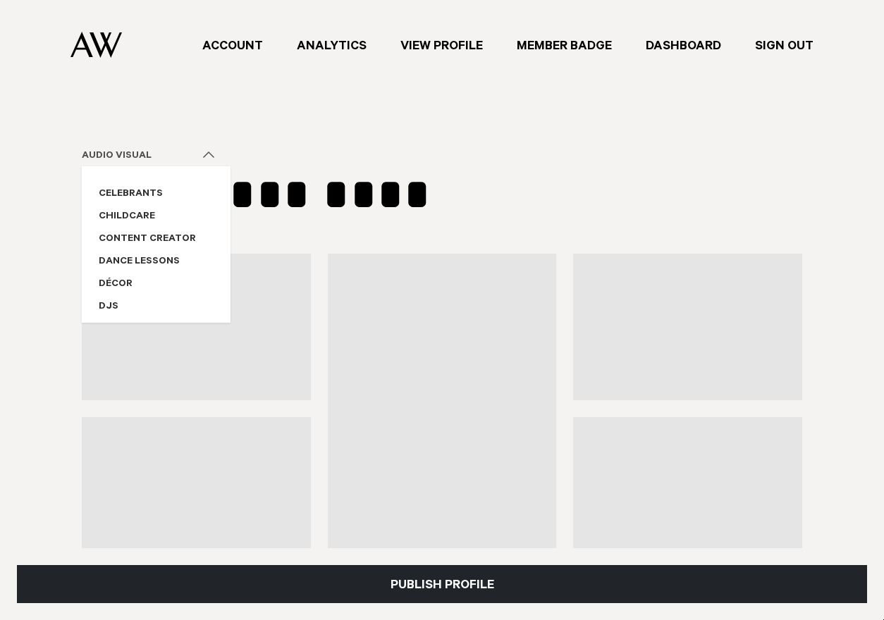
scroll to position [267, 0]
click at [142, 246] on div "Content Creator" at bounding box center [155, 235] width 147 height 23
select select "***"
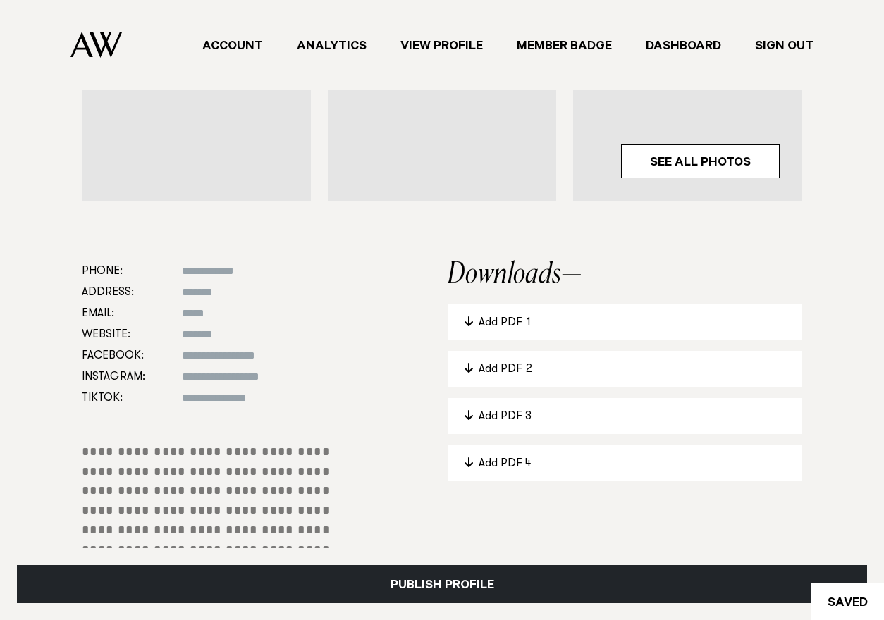
scroll to position [530, 0]
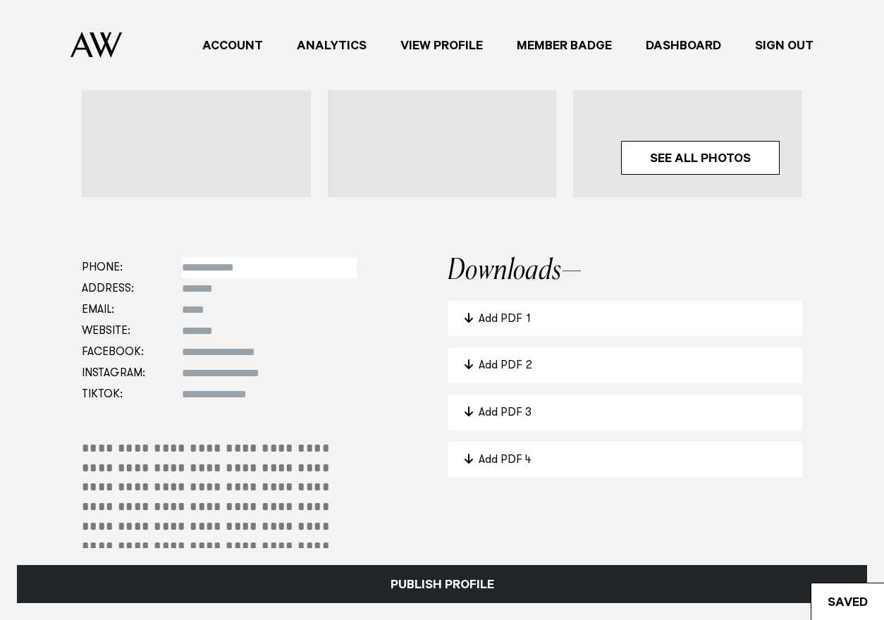
click at [206, 265] on input at bounding box center [269, 267] width 175 height 21
type input "**********"
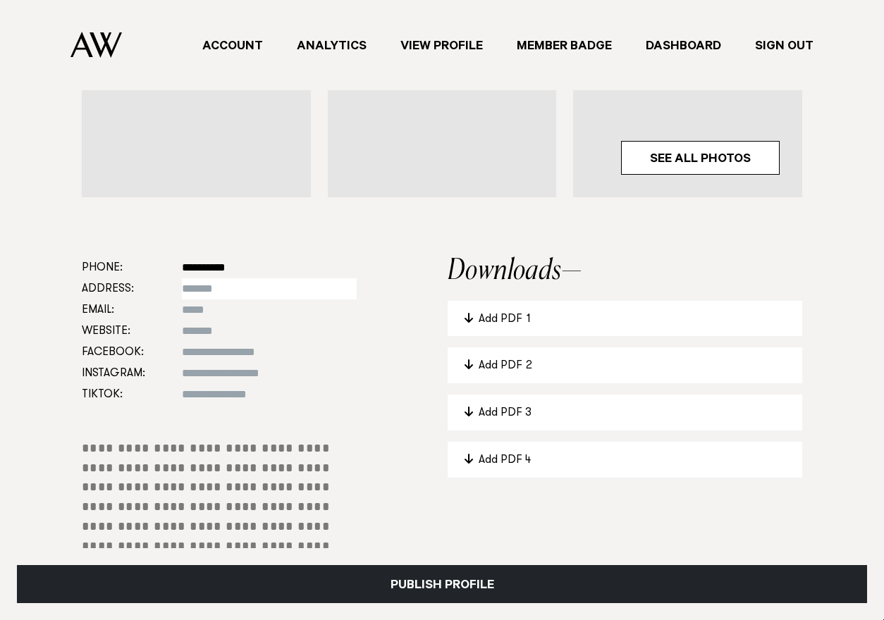
type input "**********"
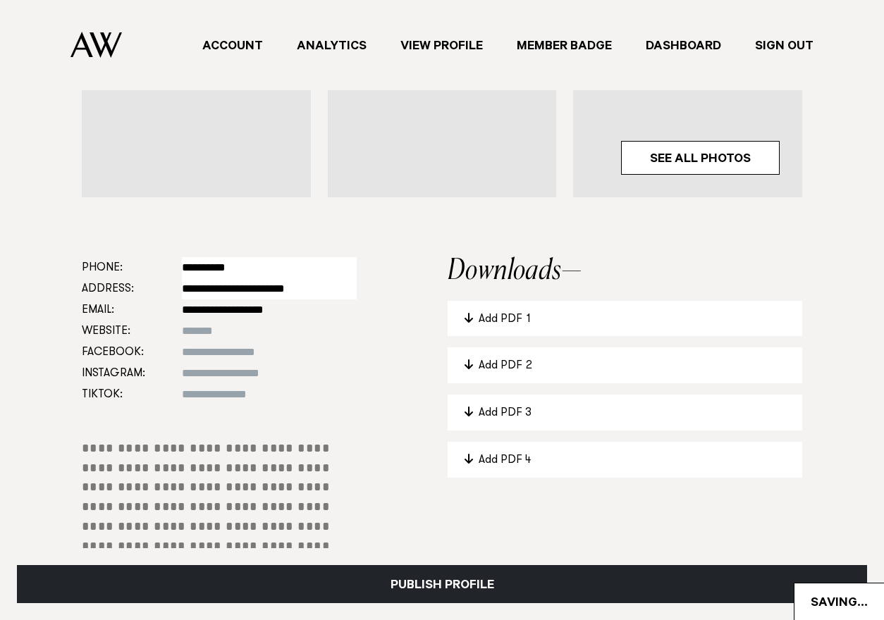
type input "**********"
click at [286, 292] on input "**********" at bounding box center [269, 288] width 175 height 21
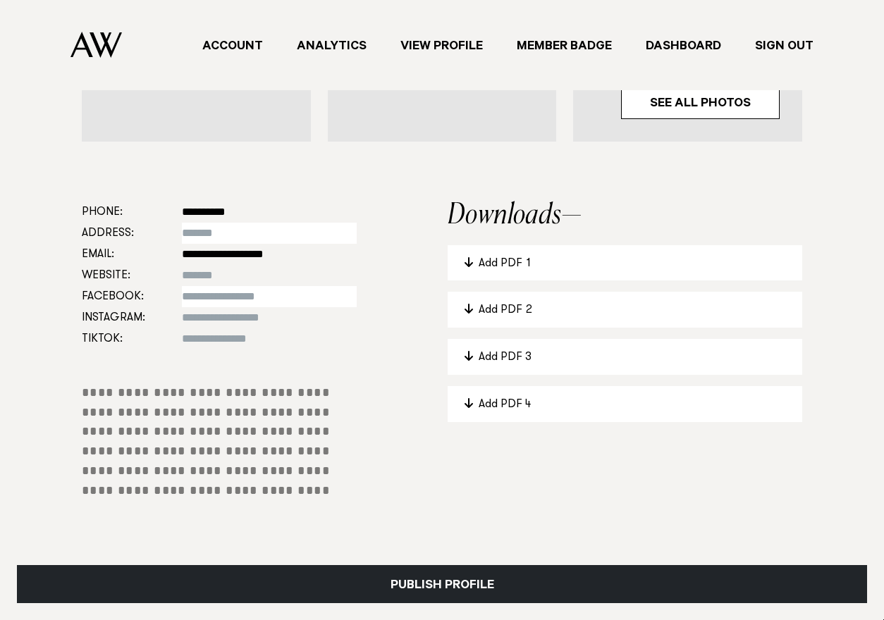
scroll to position [590, 0]
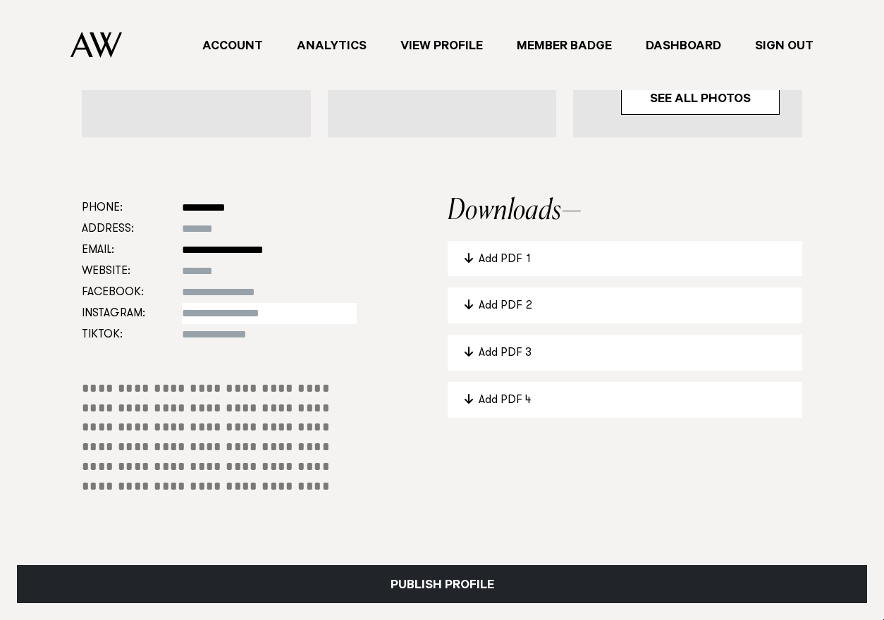
click at [231, 314] on input at bounding box center [269, 313] width 175 height 21
type input "**********"
click at [366, 365] on div "**********" at bounding box center [442, 377] width 839 height 360
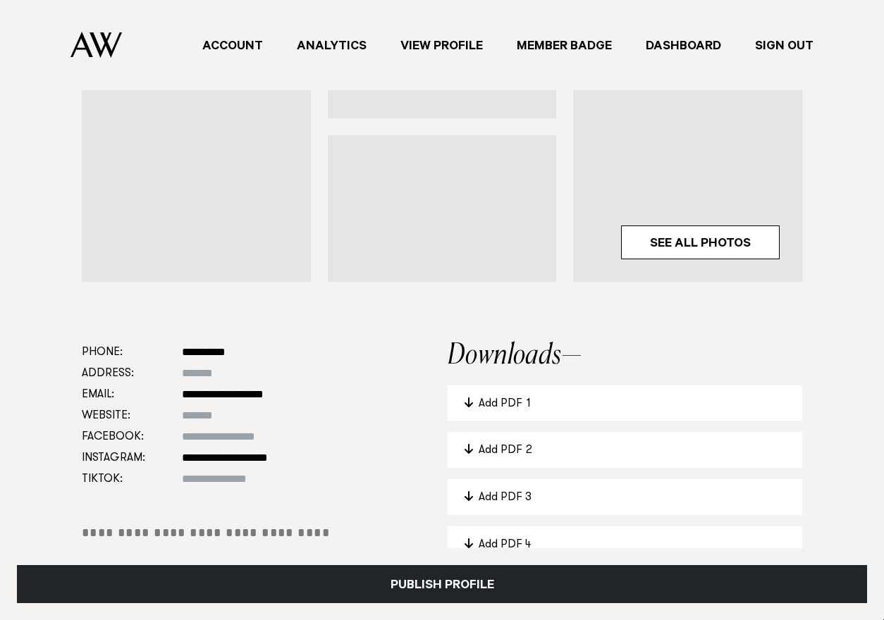
scroll to position [524, 0]
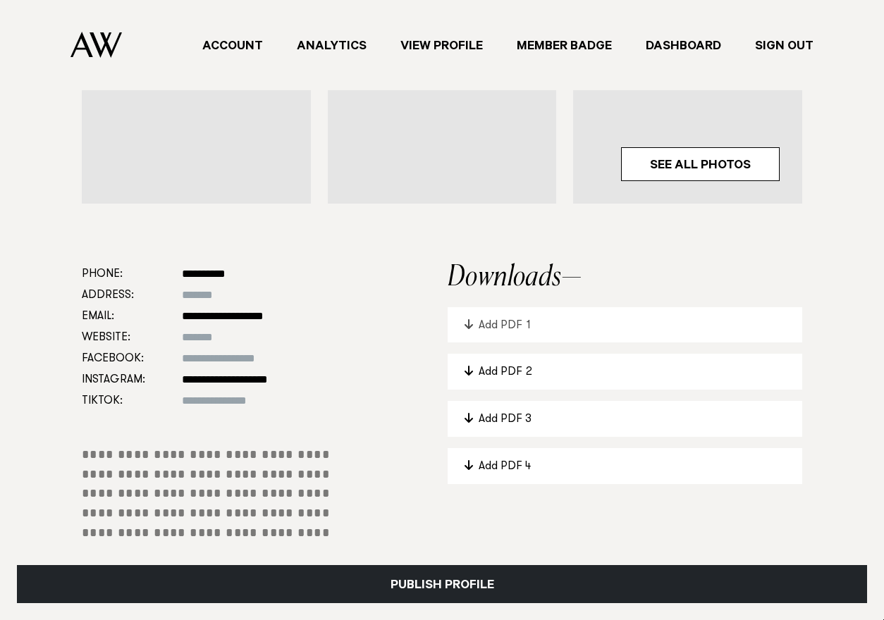
click at [537, 323] on div "Add PDF 1" at bounding box center [632, 326] width 307 height 18
click at [202, 337] on input at bounding box center [269, 337] width 175 height 21
paste input "**********"
type input "**********"
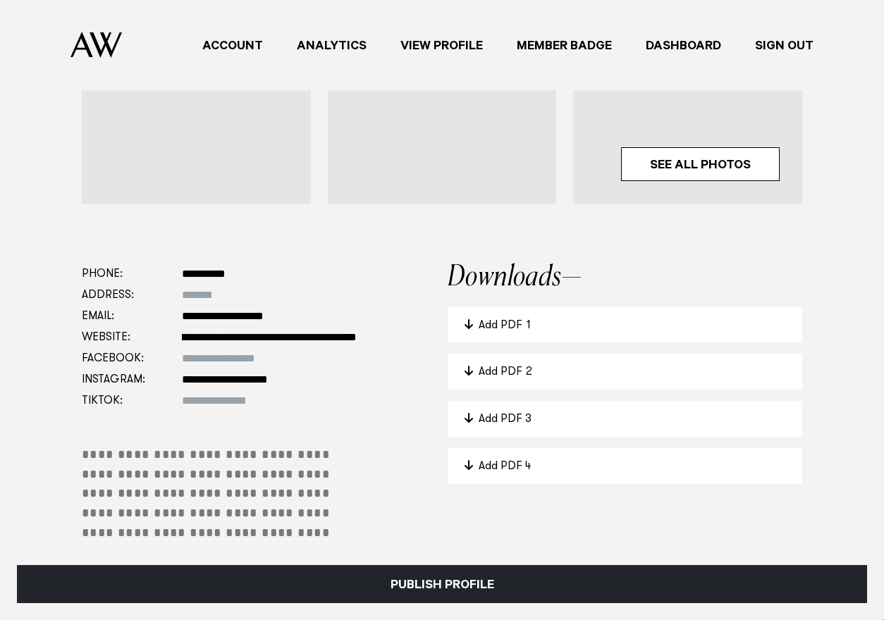
click at [411, 375] on div "**********" at bounding box center [442, 444] width 839 height 360
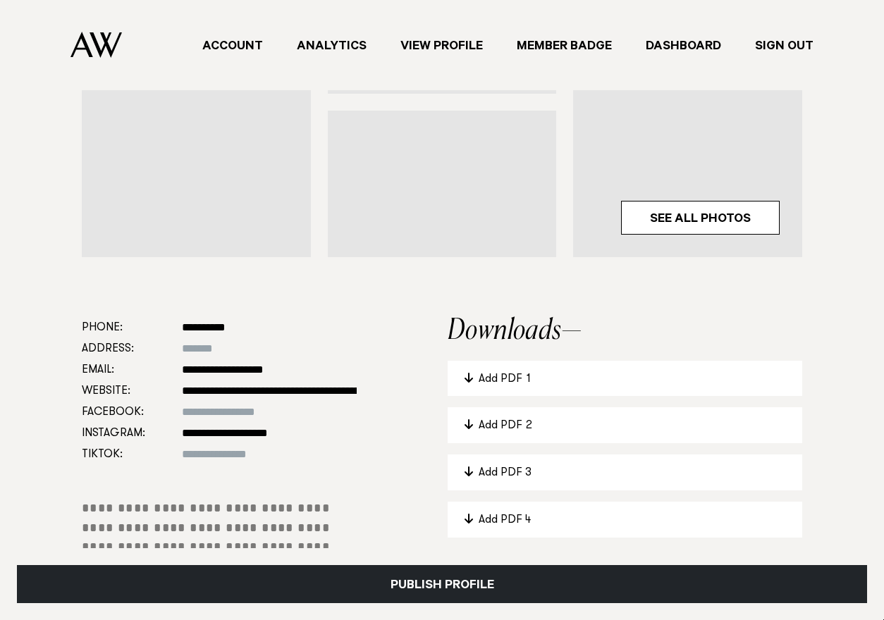
scroll to position [579, 0]
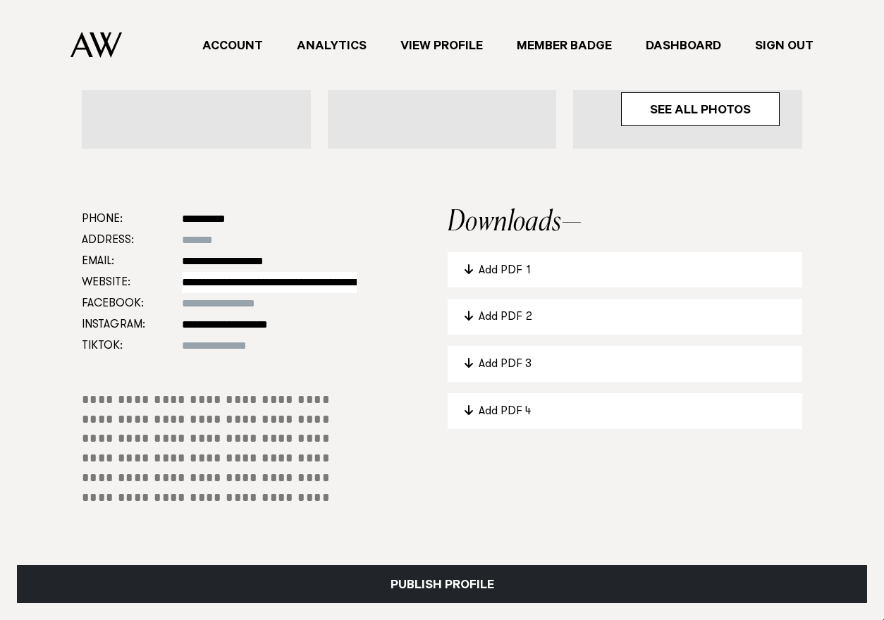
click at [312, 277] on input "**********" at bounding box center [269, 282] width 175 height 21
click at [391, 341] on div "**********" at bounding box center [442, 389] width 839 height 360
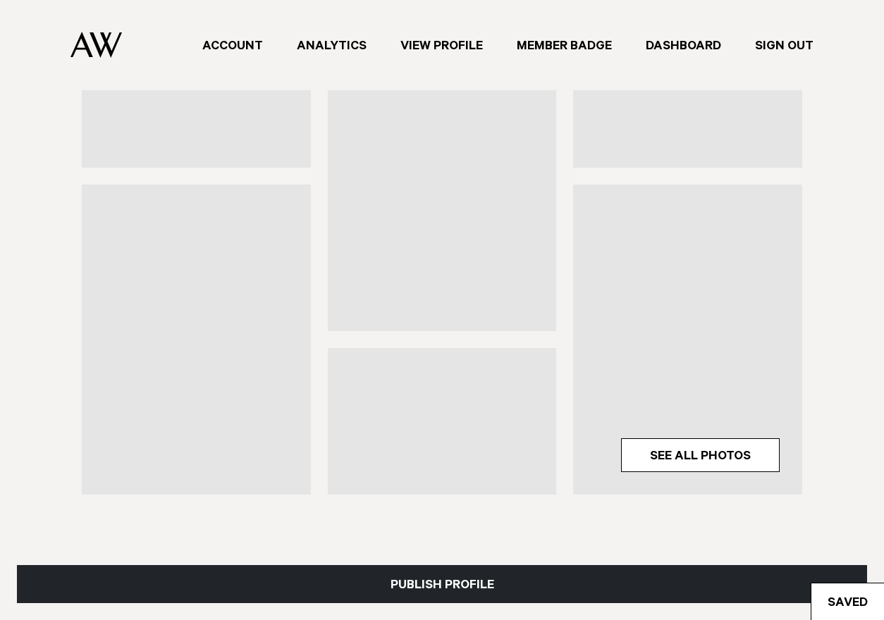
scroll to position [246, 0]
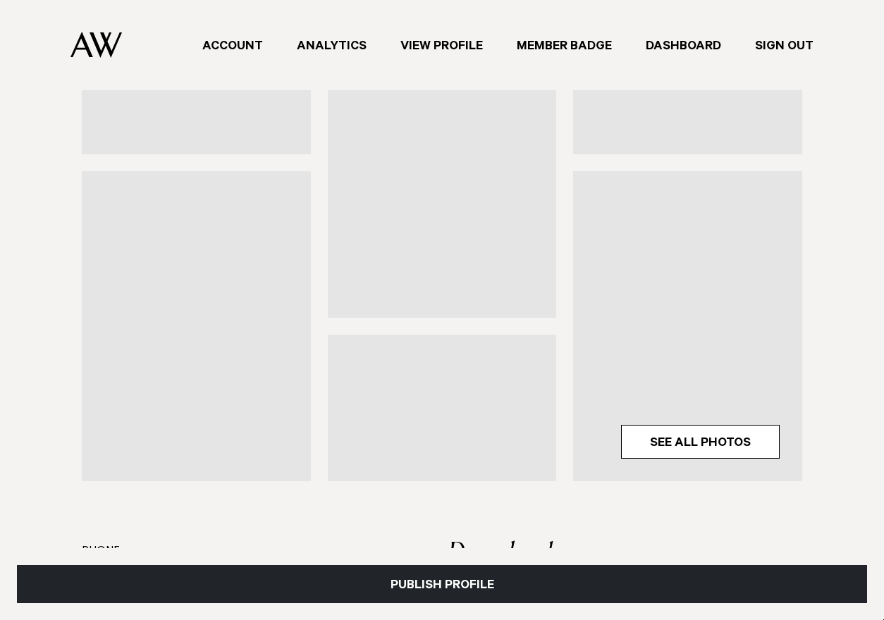
click at [435, 252] on div at bounding box center [442, 163] width 229 height 310
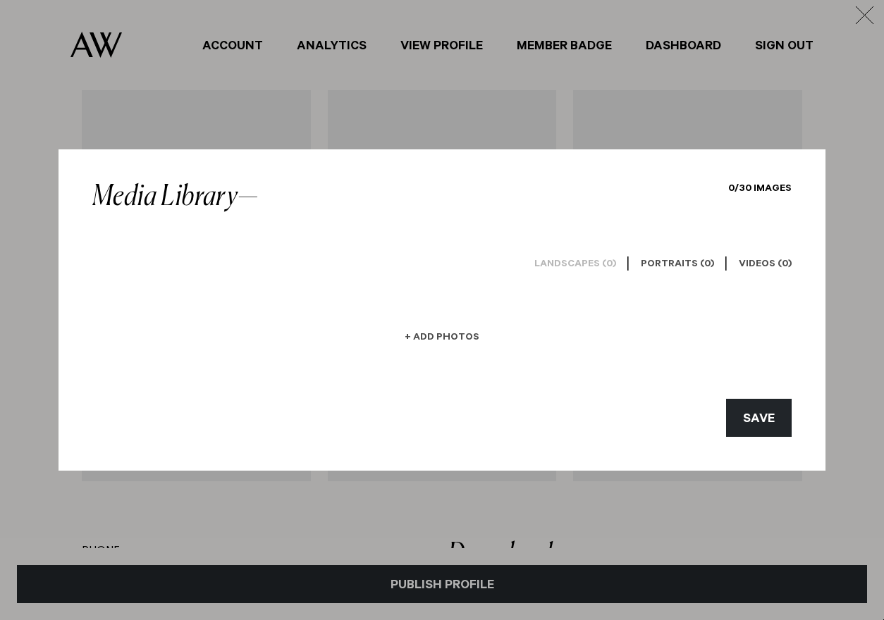
click at [423, 338] on h6 "+ Add Photos" at bounding box center [442, 338] width 75 height 13
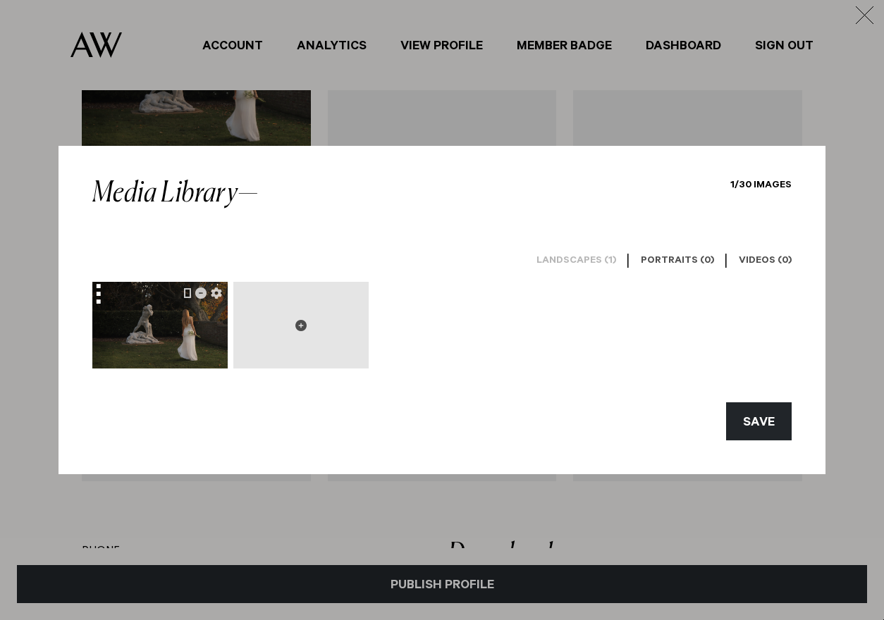
click at [296, 317] on button at bounding box center [300, 325] width 135 height 87
type input "**********"
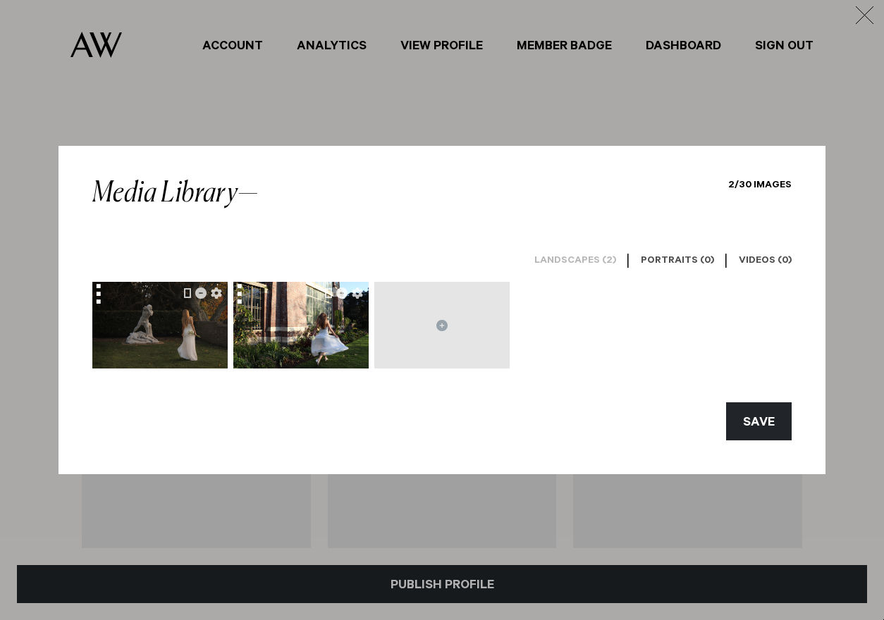
scroll to position [246, 0]
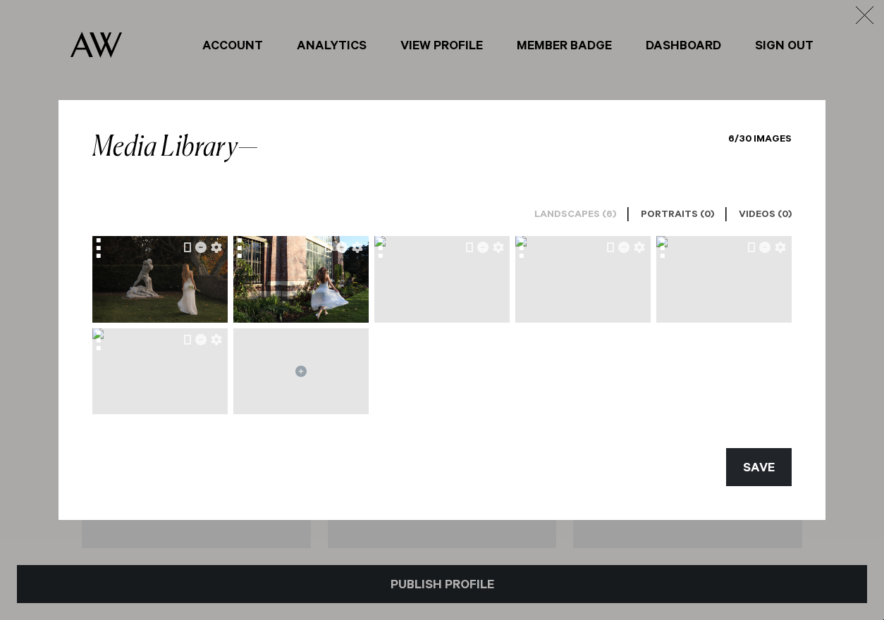
scroll to position [254, 0]
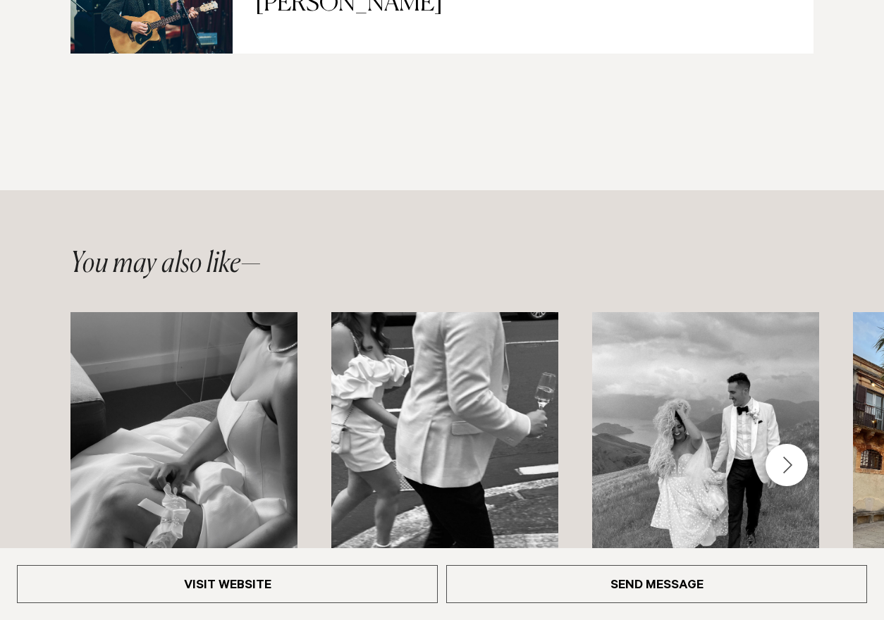
scroll to position [1796, 0]
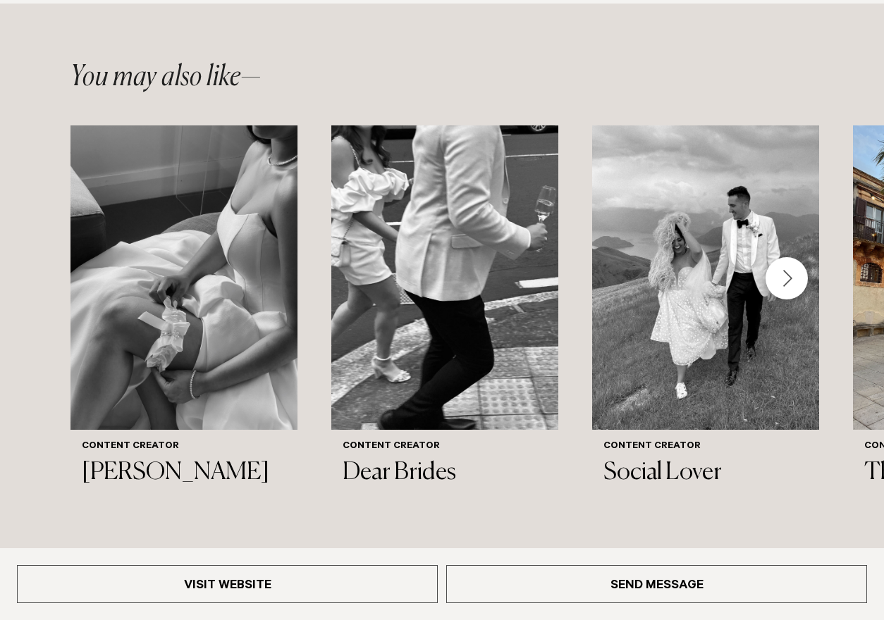
click at [788, 277] on div "Next slide" at bounding box center [787, 278] width 42 height 42
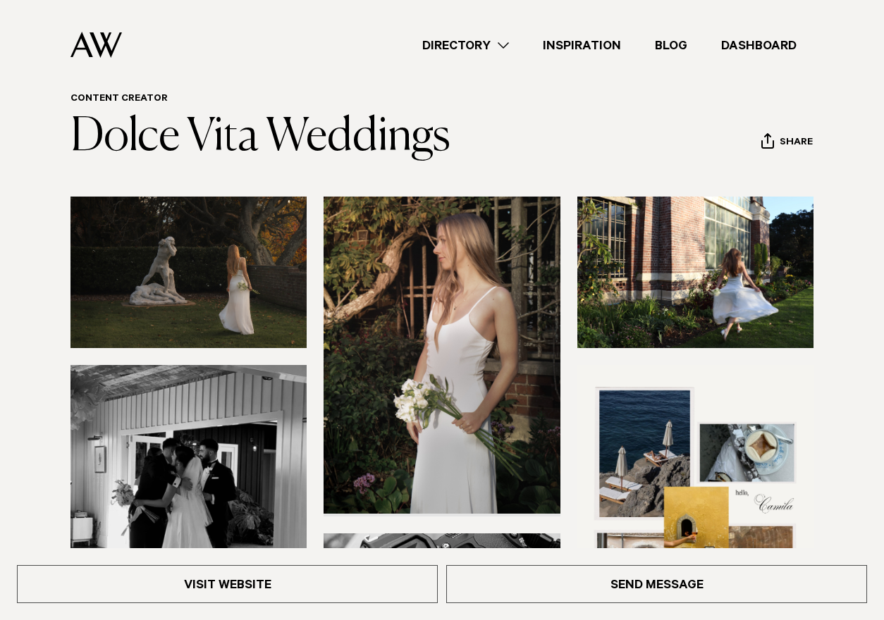
scroll to position [0, 0]
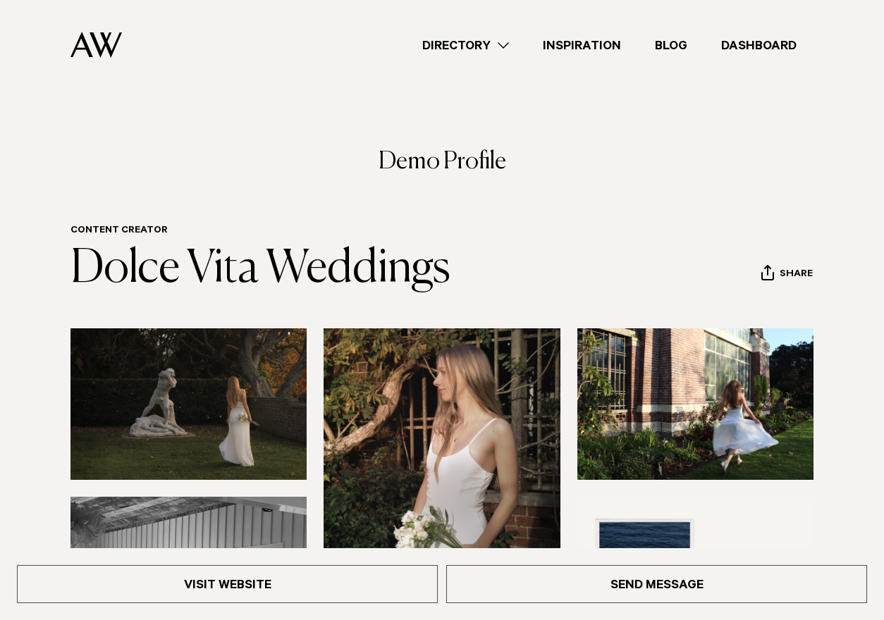
click at [108, 49] on img at bounding box center [96, 45] width 51 height 26
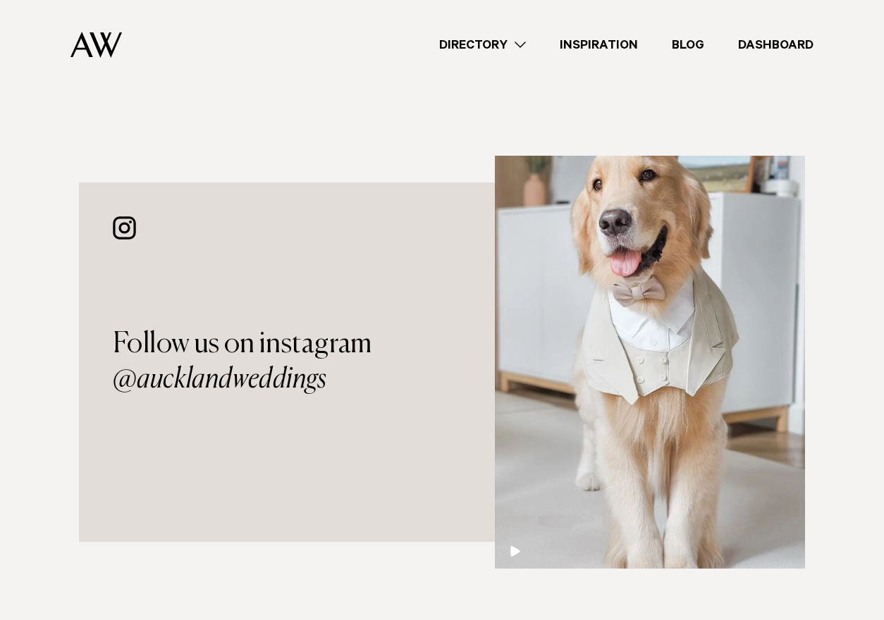
scroll to position [3936, 0]
